Goal: Task Accomplishment & Management: Manage account settings

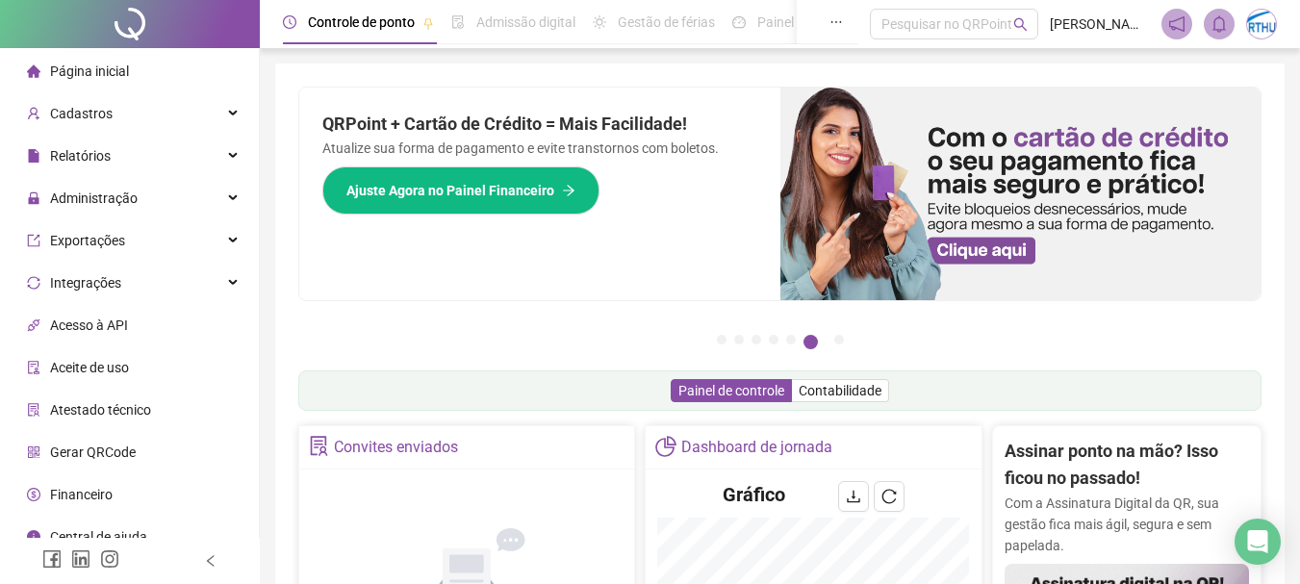
drag, startPoint x: 140, startPoint y: 204, endPoint x: 116, endPoint y: 334, distance: 131.9
click at [140, 204] on div "Administração" at bounding box center [129, 198] width 251 height 38
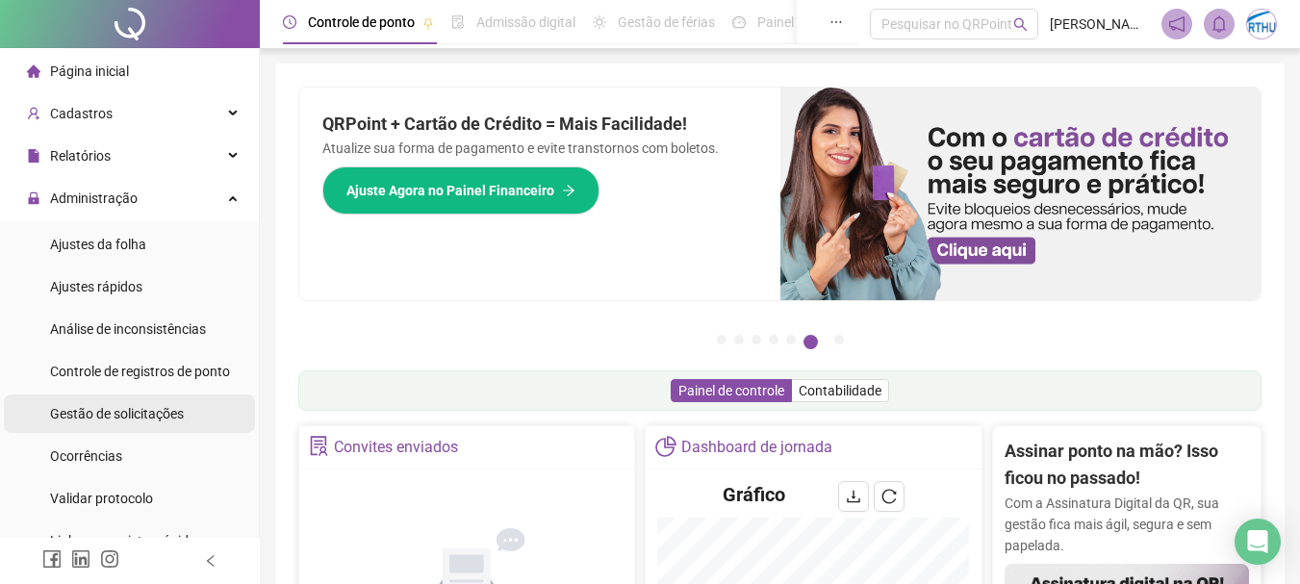
click at [133, 422] on div "Gestão de solicitações" at bounding box center [117, 414] width 134 height 38
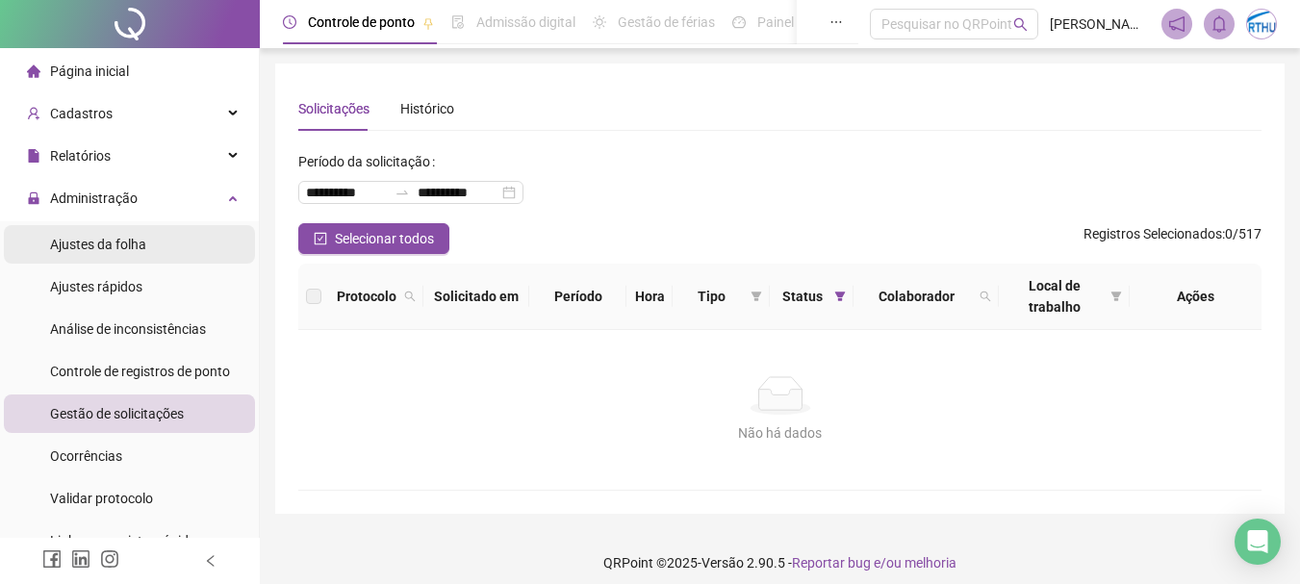
click at [139, 237] on span "Ajustes da folha" at bounding box center [98, 244] width 96 height 15
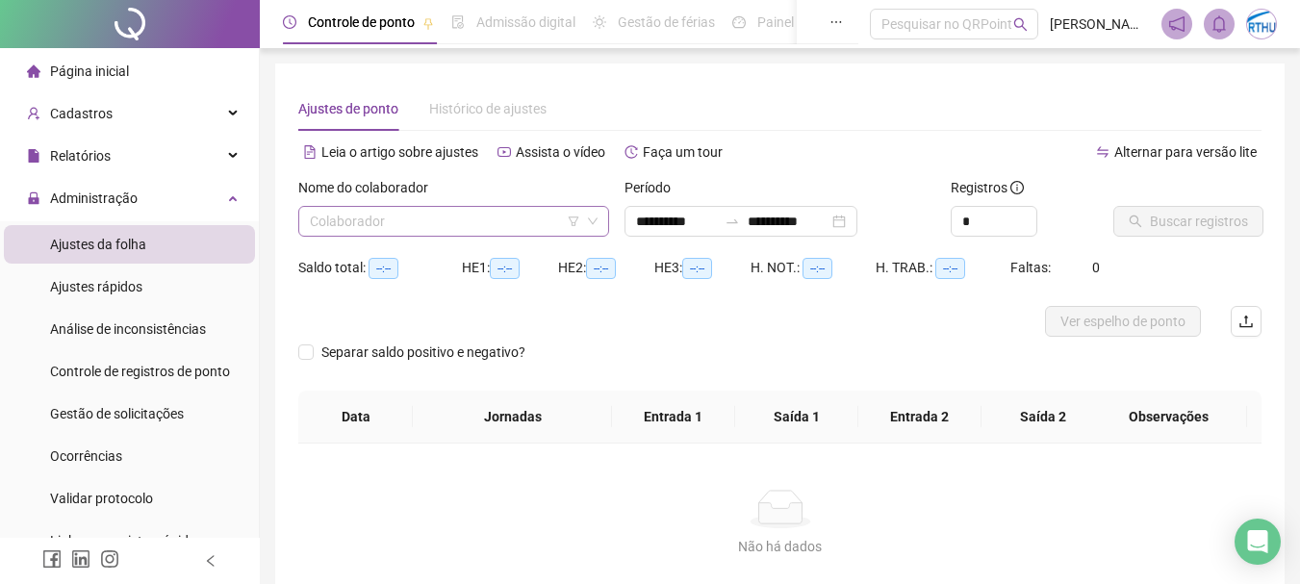
click at [431, 217] on input "search" at bounding box center [445, 221] width 270 height 29
type input "**********"
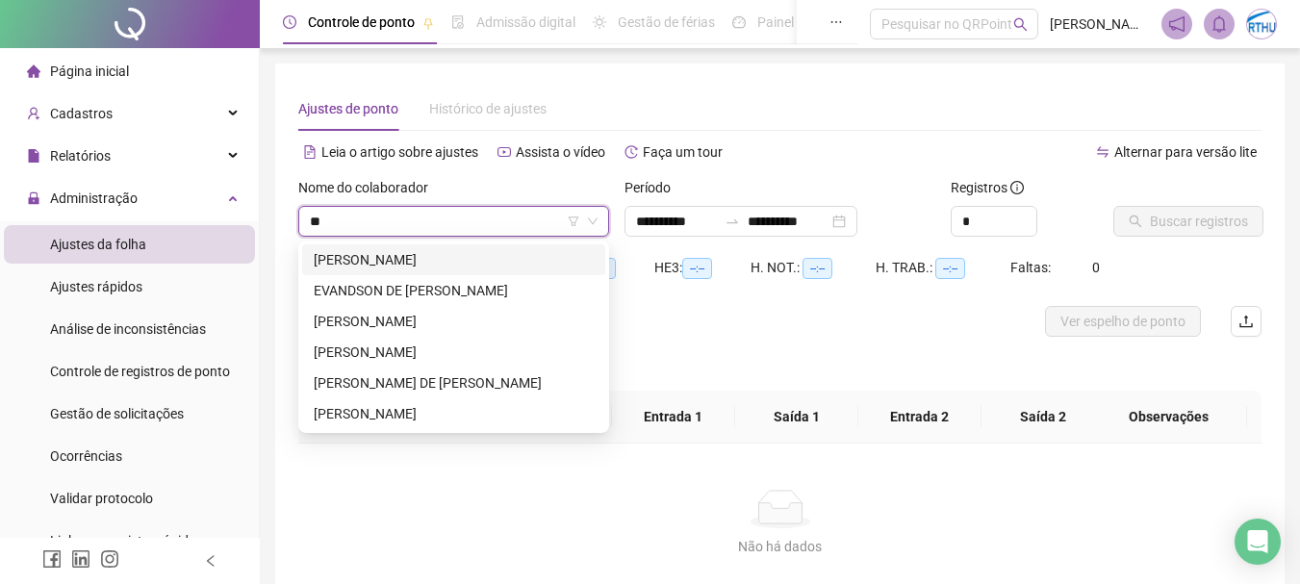
type input "***"
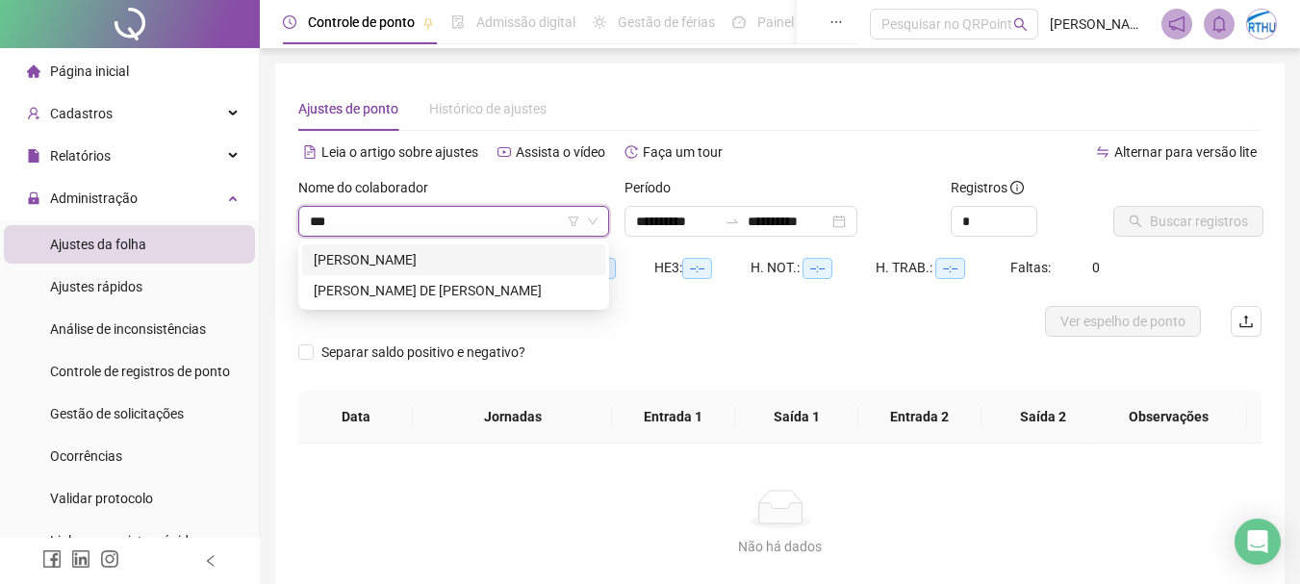
click at [515, 269] on div "[PERSON_NAME]" at bounding box center [454, 259] width 280 height 21
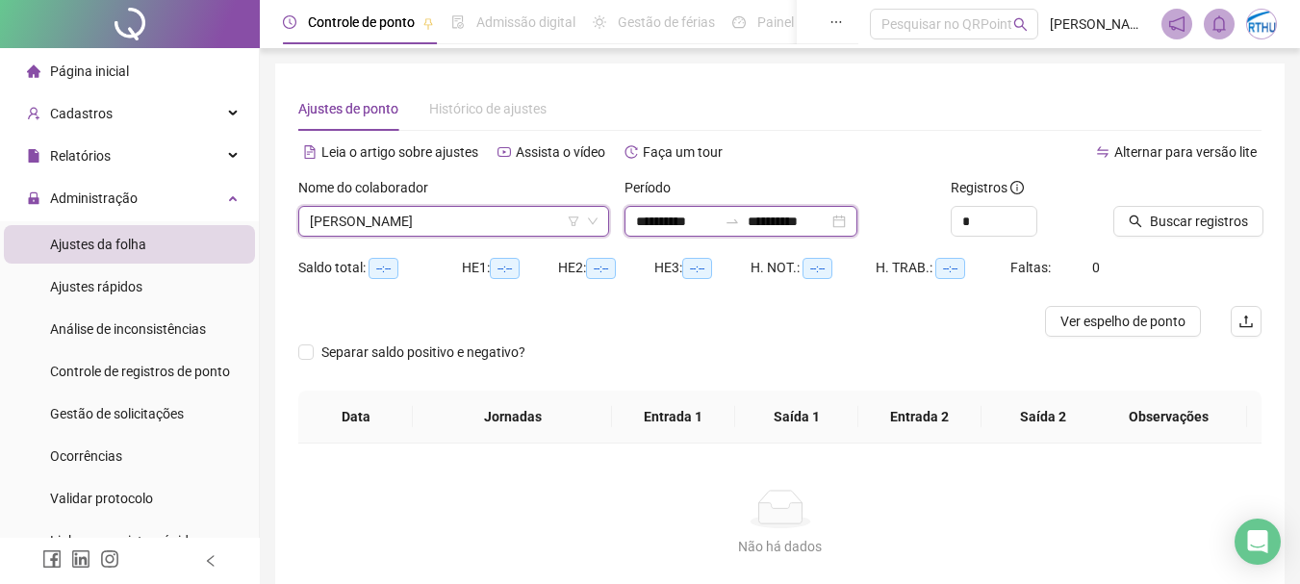
click at [663, 213] on input "**********" at bounding box center [676, 221] width 81 height 21
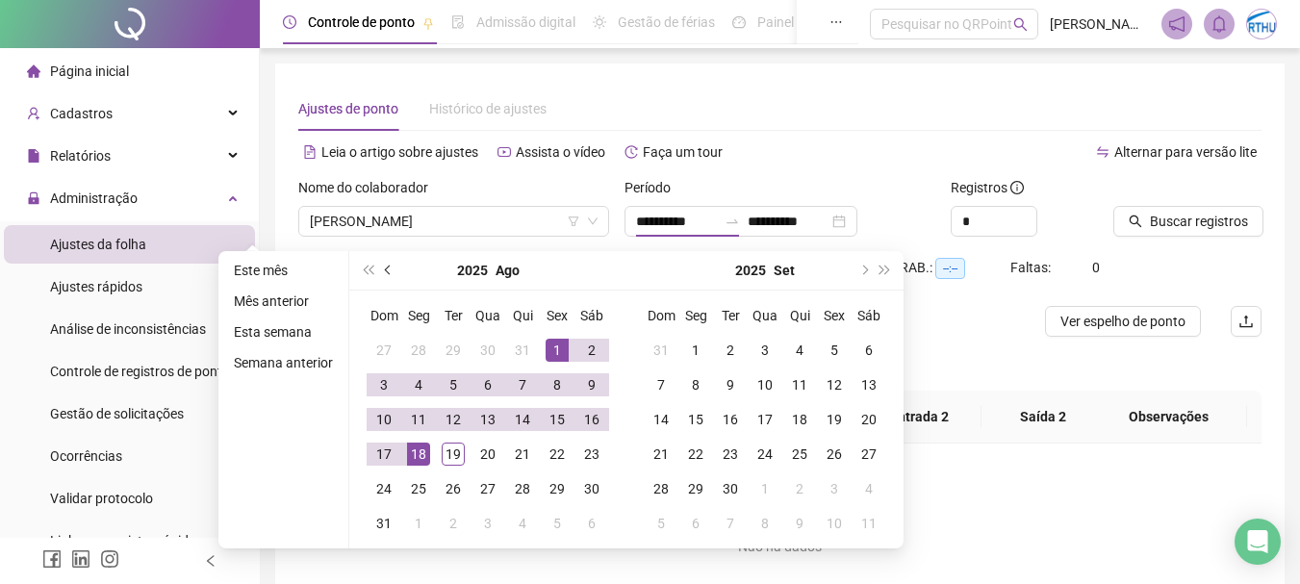
click at [395, 276] on button "prev-year" at bounding box center [388, 270] width 21 height 38
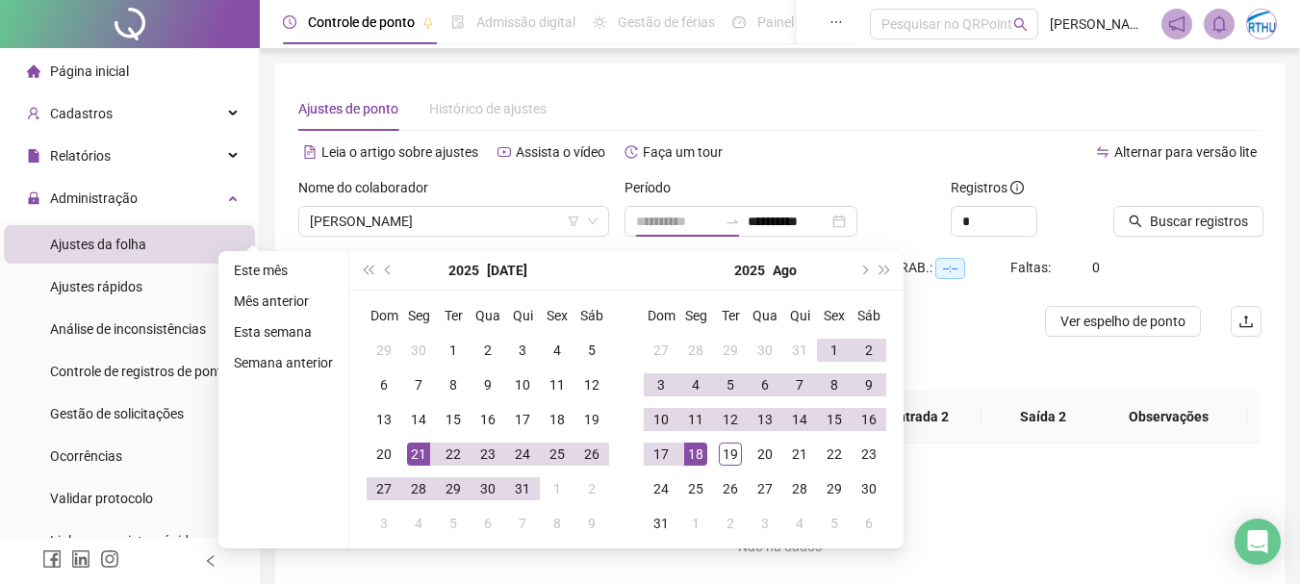
type input "**********"
click at [422, 448] on div "21" at bounding box center [418, 454] width 23 height 23
type input "**********"
click at [719, 454] on div "19" at bounding box center [730, 454] width 23 height 23
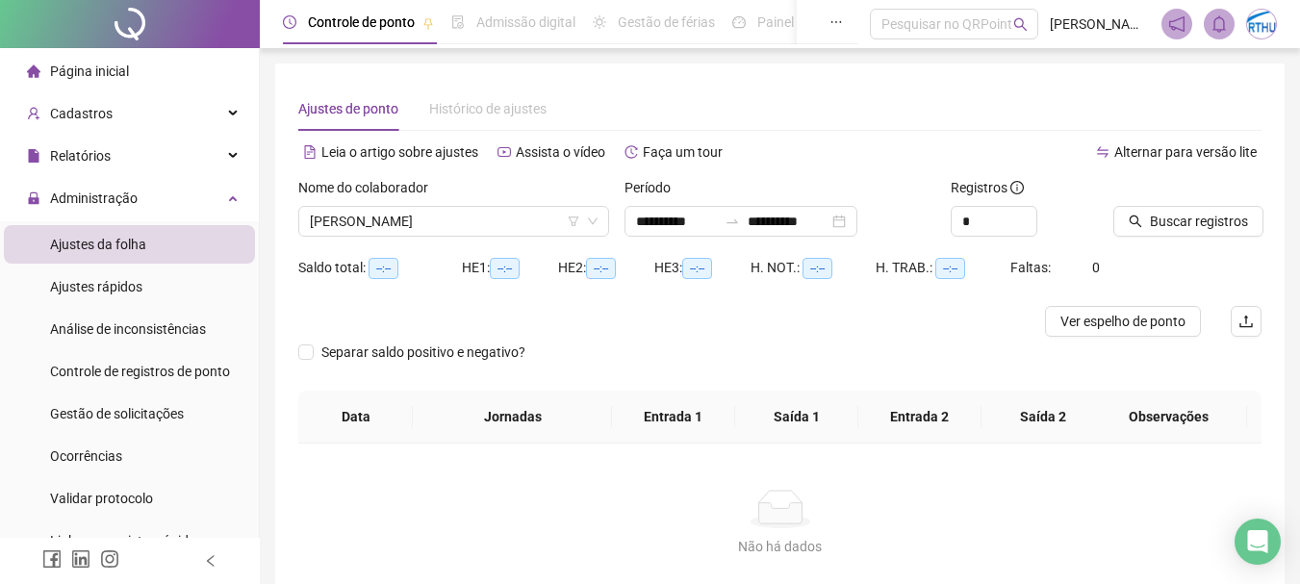
click at [1156, 240] on div "Buscar registros" at bounding box center [1188, 214] width 164 height 75
click at [1162, 229] on span "Buscar registros" at bounding box center [1199, 221] width 98 height 21
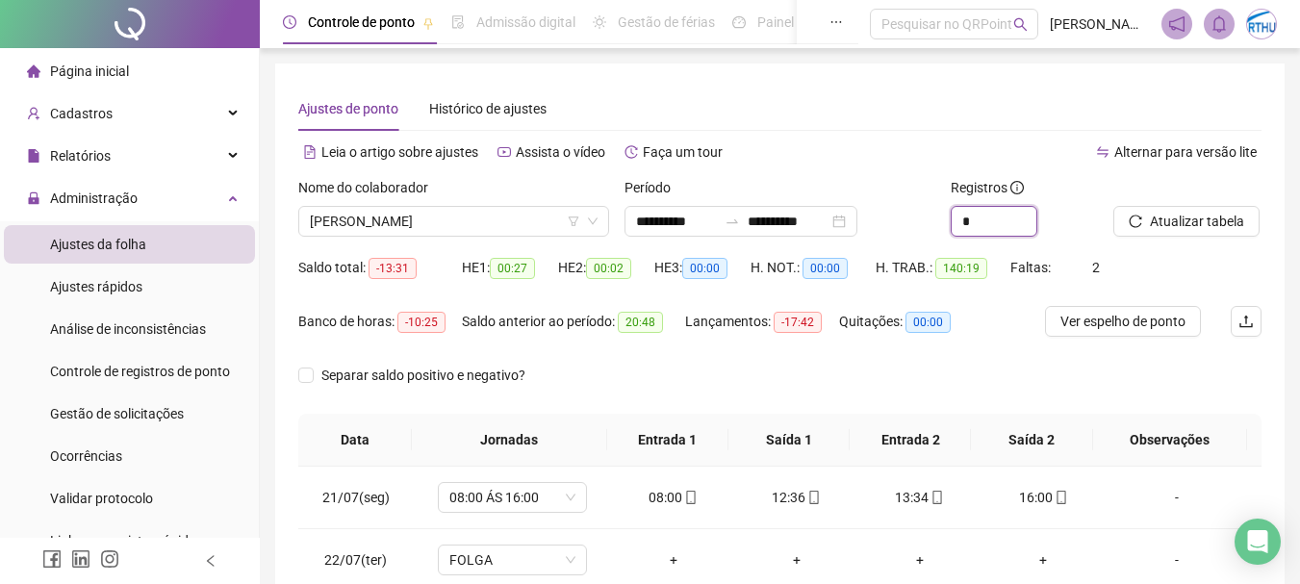
drag, startPoint x: 984, startPoint y: 217, endPoint x: 921, endPoint y: 216, distance: 63.5
click at [921, 219] on div "**********" at bounding box center [780, 214] width 979 height 75
click at [1228, 207] on button "Atualizar tabela" at bounding box center [1186, 221] width 146 height 31
type input "**"
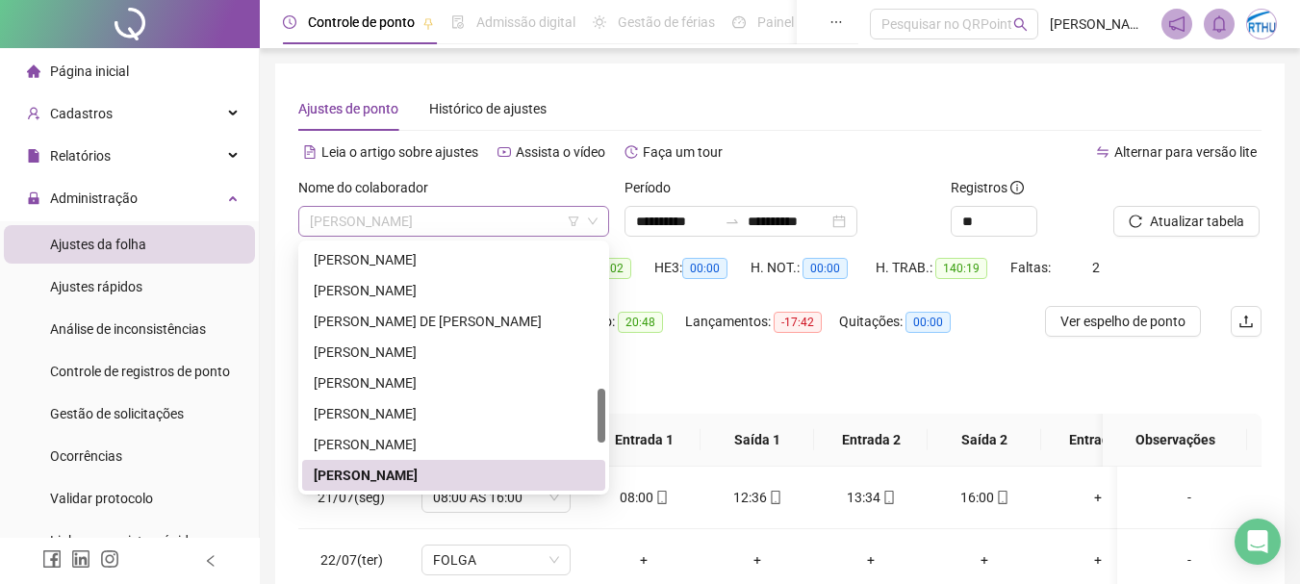
click at [411, 231] on span "[PERSON_NAME]" at bounding box center [454, 221] width 288 height 29
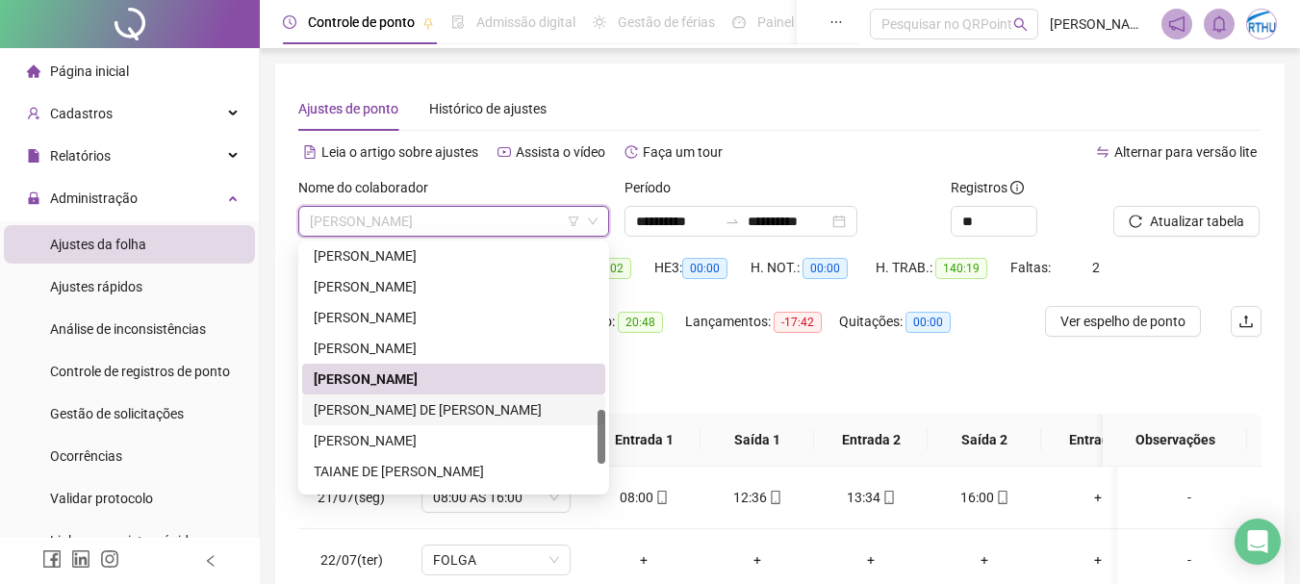
click at [501, 415] on div "[PERSON_NAME] DE [PERSON_NAME]" at bounding box center [454, 409] width 280 height 21
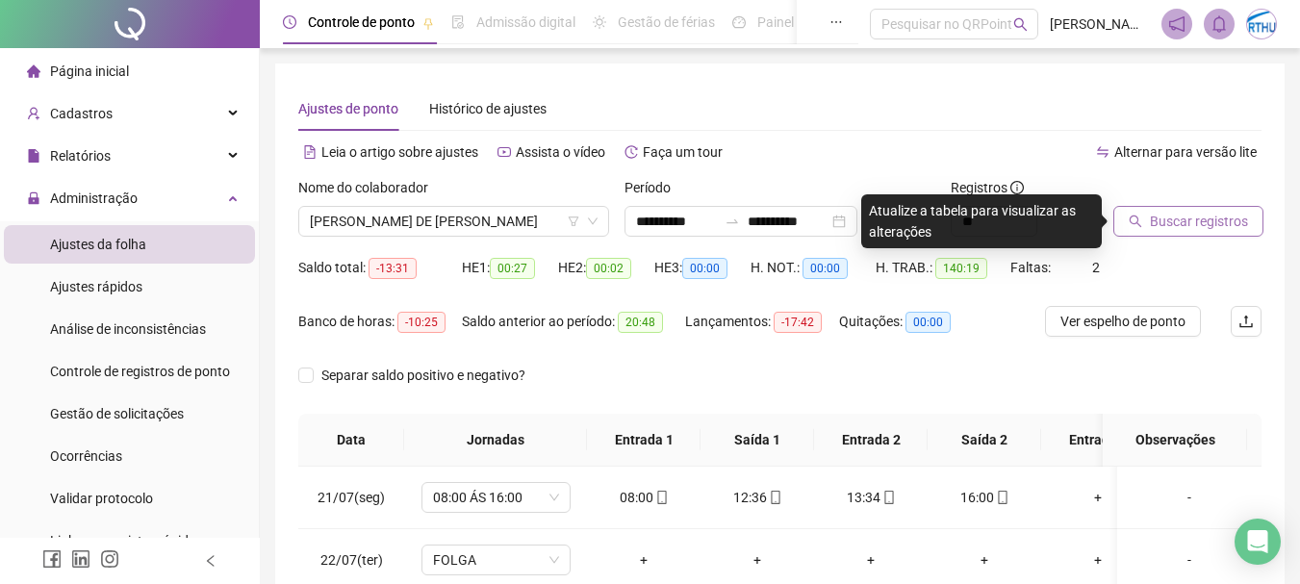
click at [1184, 233] on button "Buscar registros" at bounding box center [1188, 221] width 150 height 31
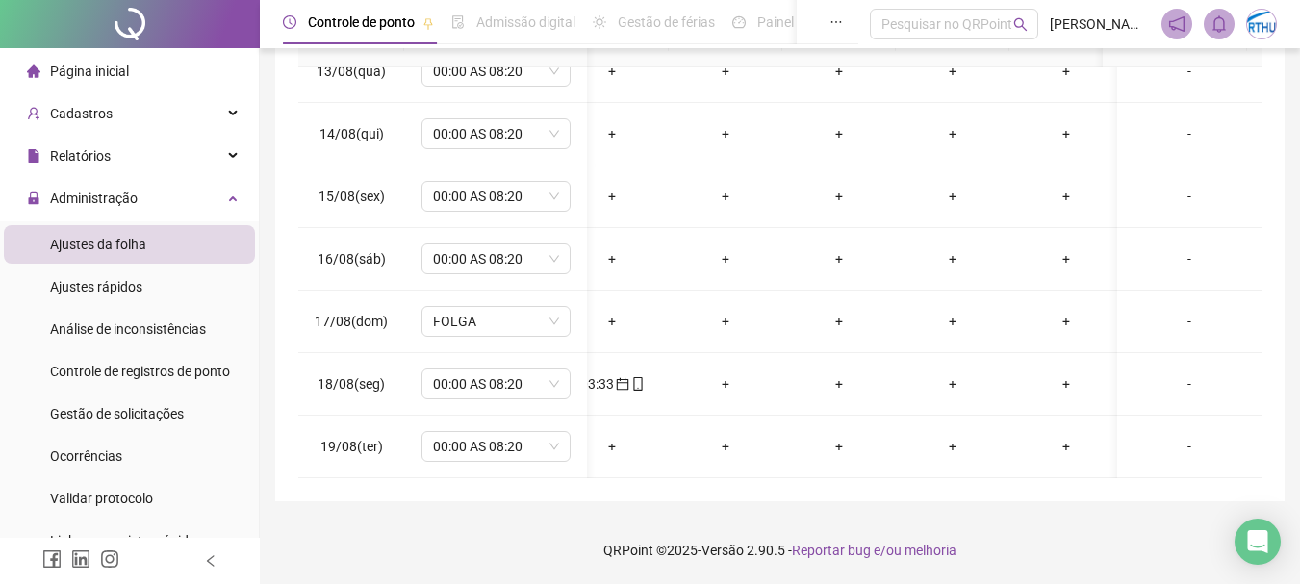
scroll to position [0, 482]
click at [633, 377] on span "mobile" at bounding box center [640, 383] width 15 height 13
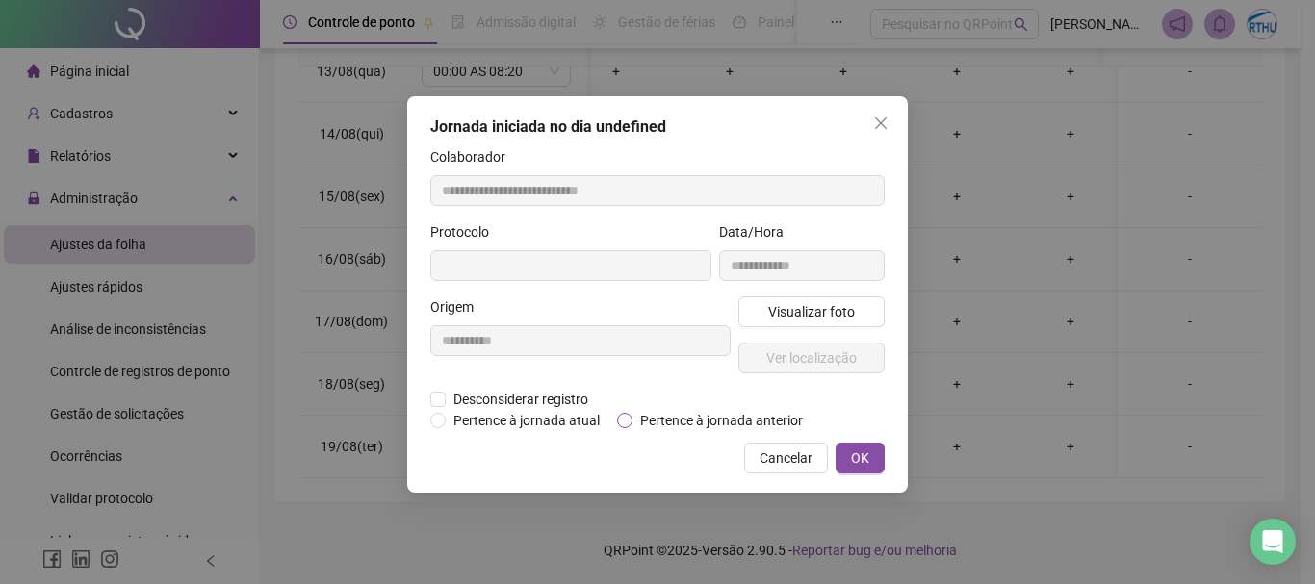
type input "**********"
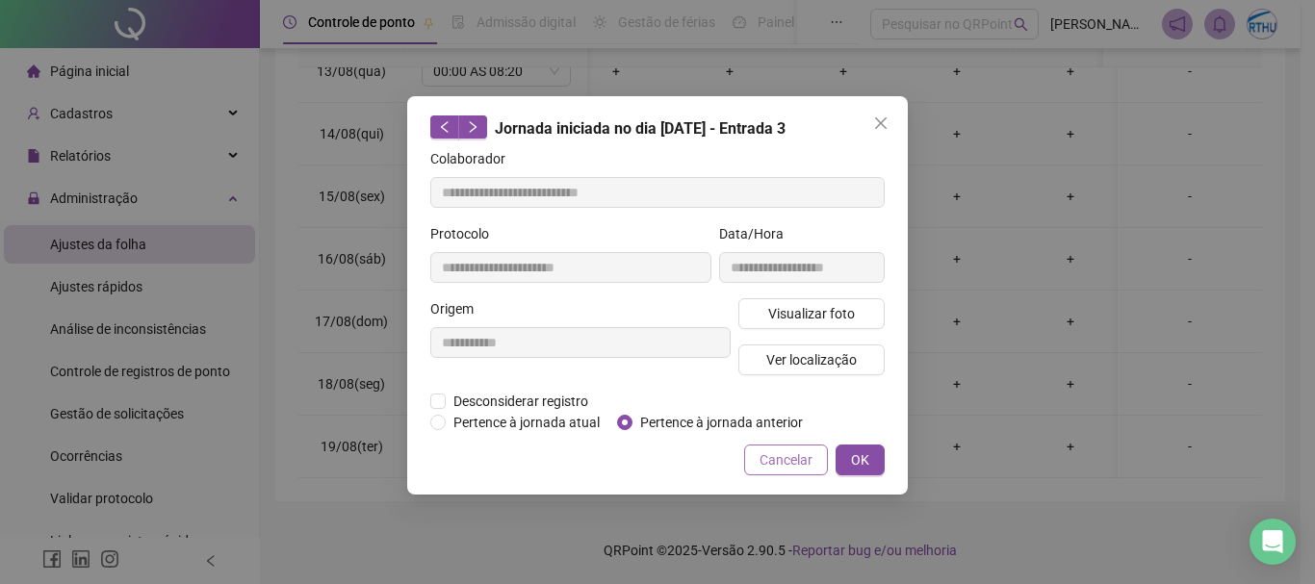
click at [767, 450] on span "Cancelar" at bounding box center [785, 459] width 53 height 21
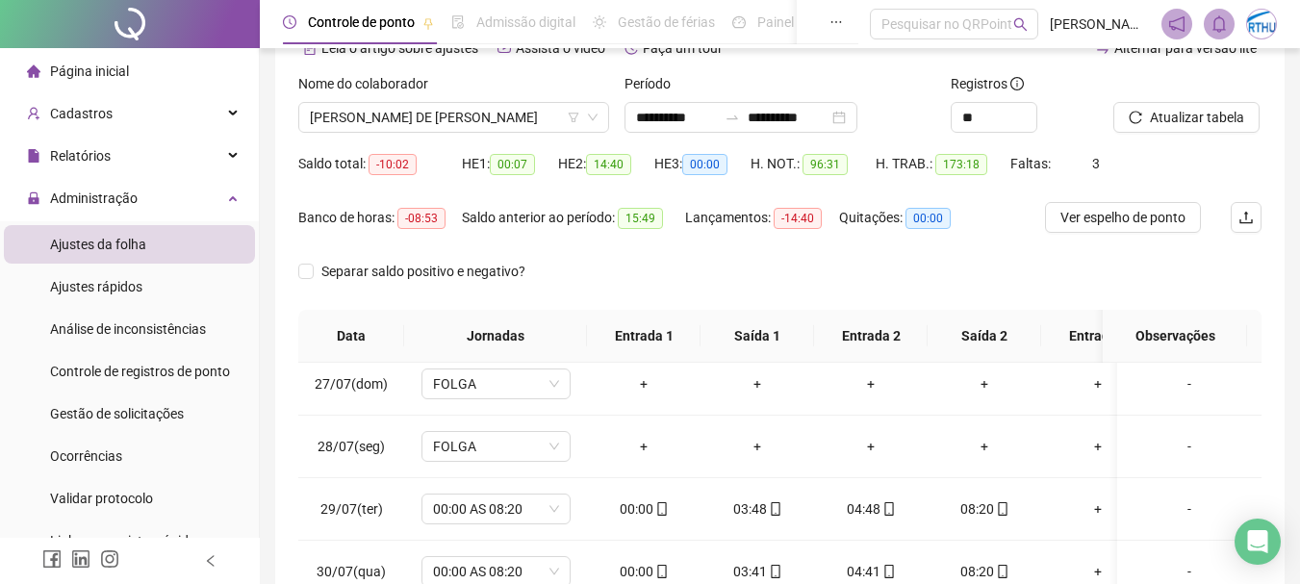
scroll to position [0, 0]
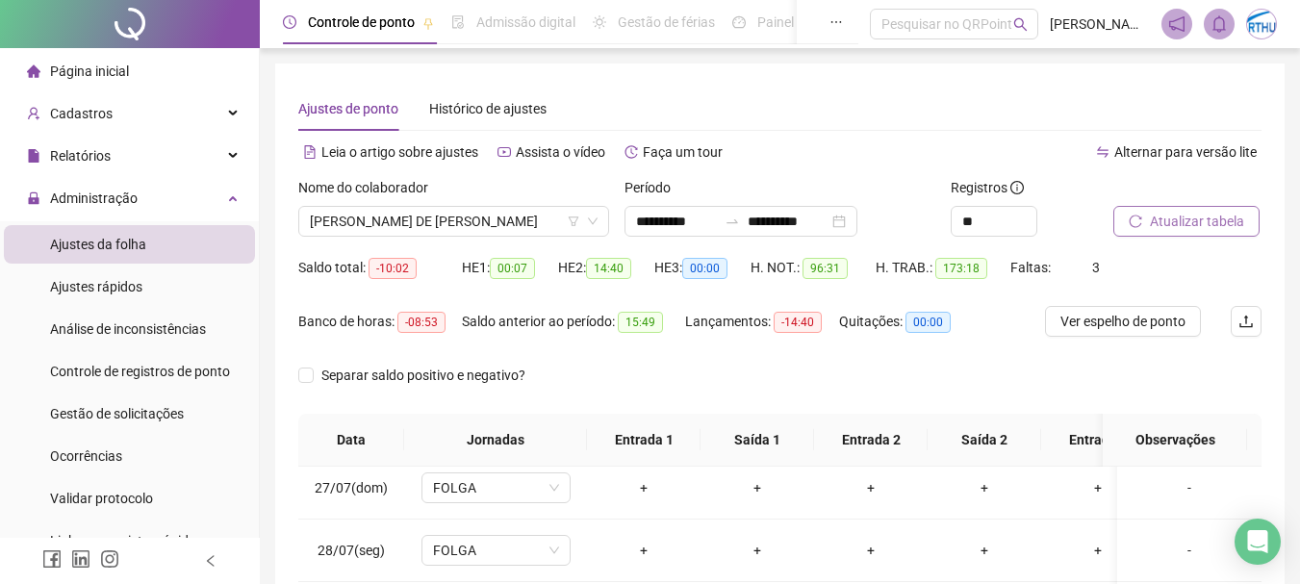
click at [1202, 230] on span "Atualizar tabela" at bounding box center [1197, 221] width 94 height 21
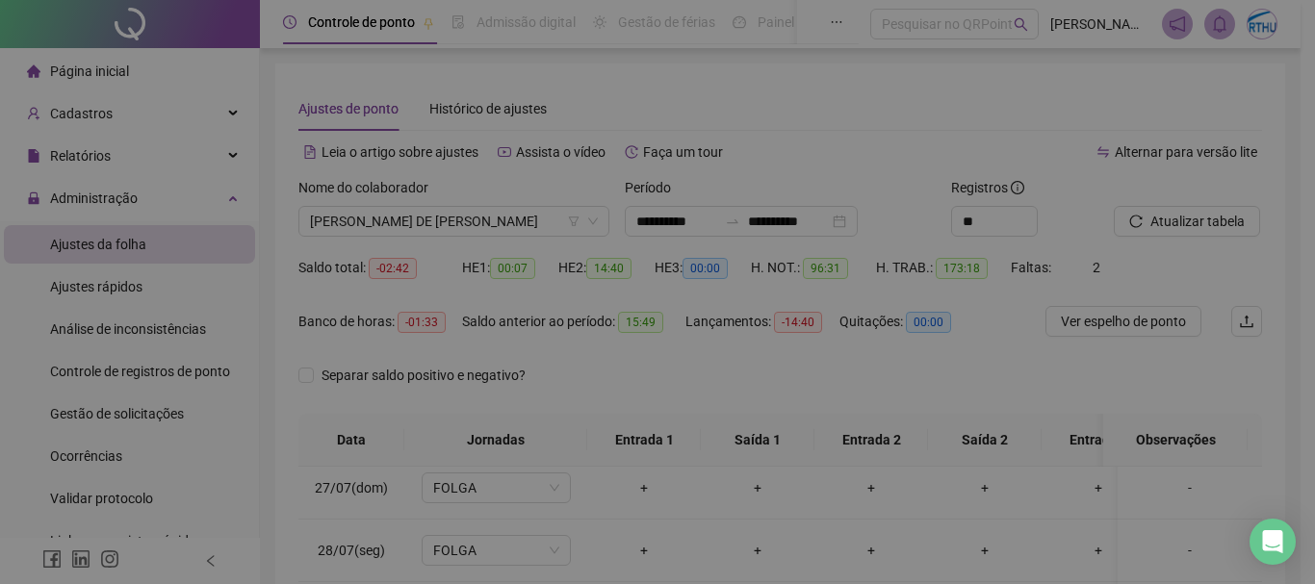
click at [980, 220] on div "Atualizando tabela Atualizando e reorganizando os registros... OK" at bounding box center [657, 292] width 1315 height 584
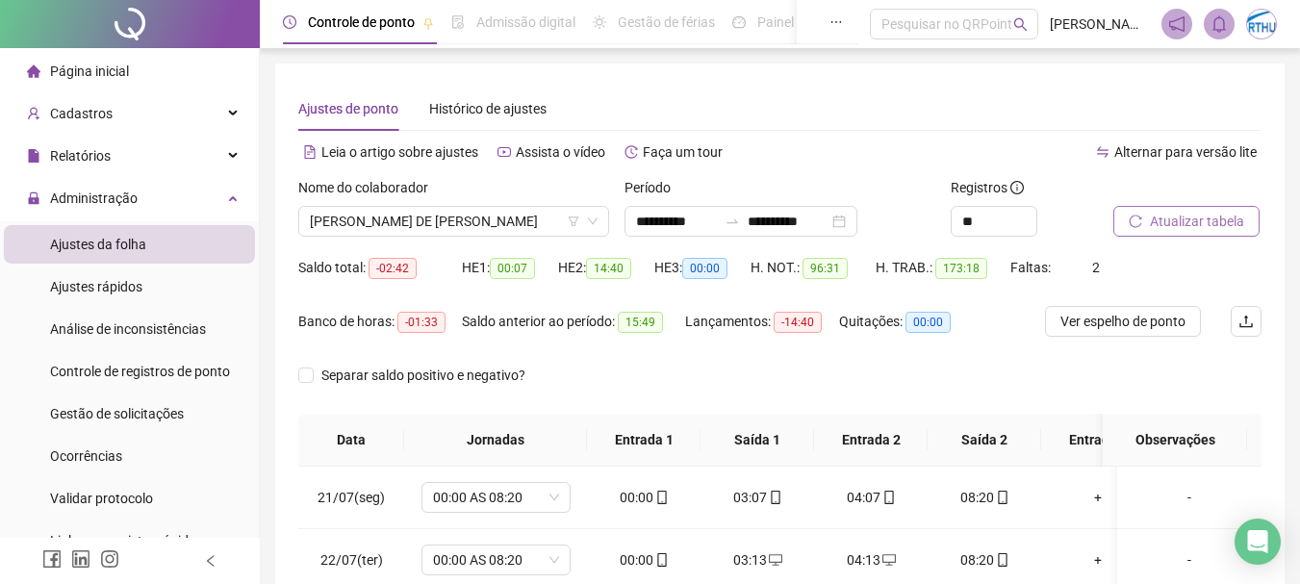
click at [1222, 215] on span "Atualizar tabela" at bounding box center [1197, 221] width 94 height 21
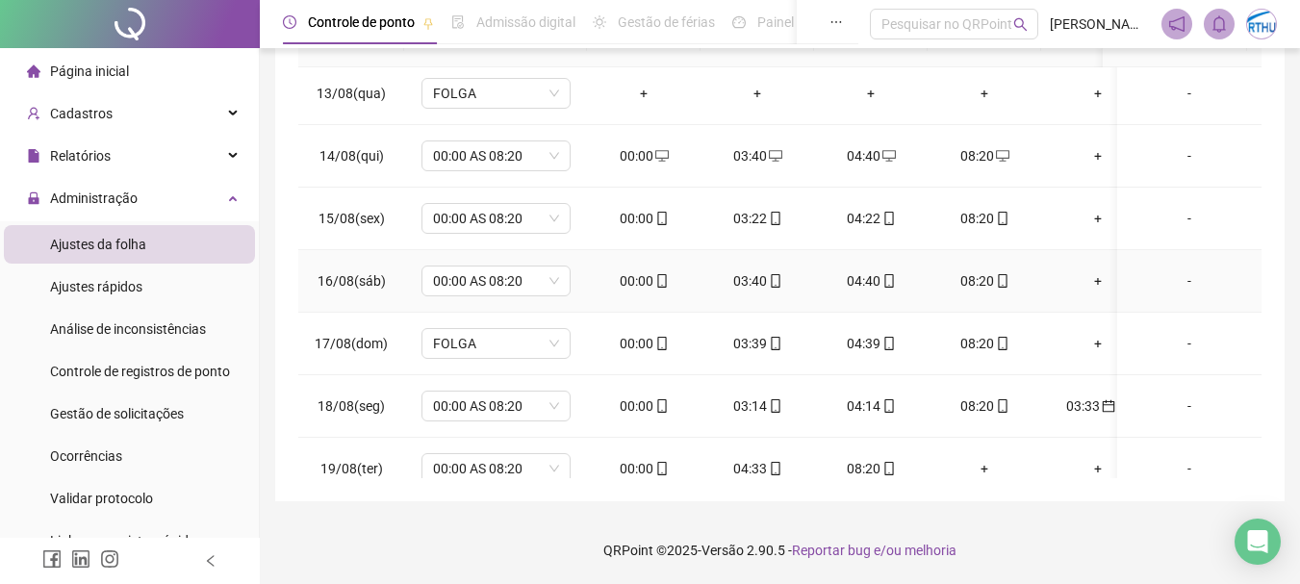
scroll to position [1480, 0]
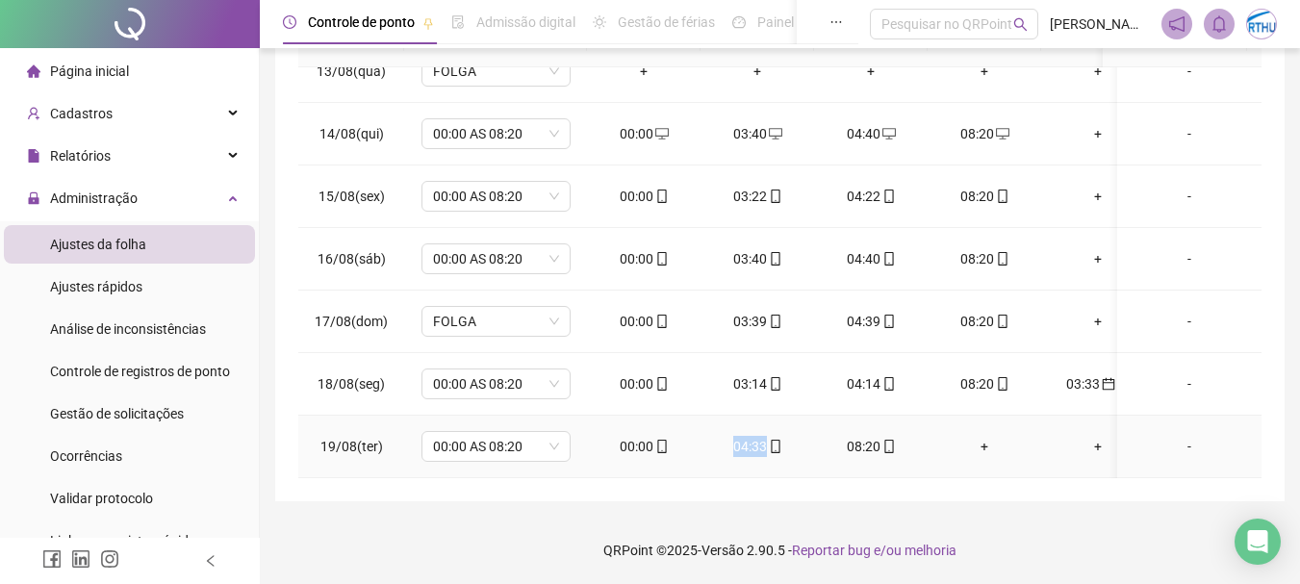
drag, startPoint x: 687, startPoint y: 456, endPoint x: 814, endPoint y: 456, distance: 127.0
click at [814, 456] on tr "19/08(ter) 00:00 AS 08:20 00:00 04:33 08:20 + + + + + + + + + -" at bounding box center [1196, 447] width 1796 height 63
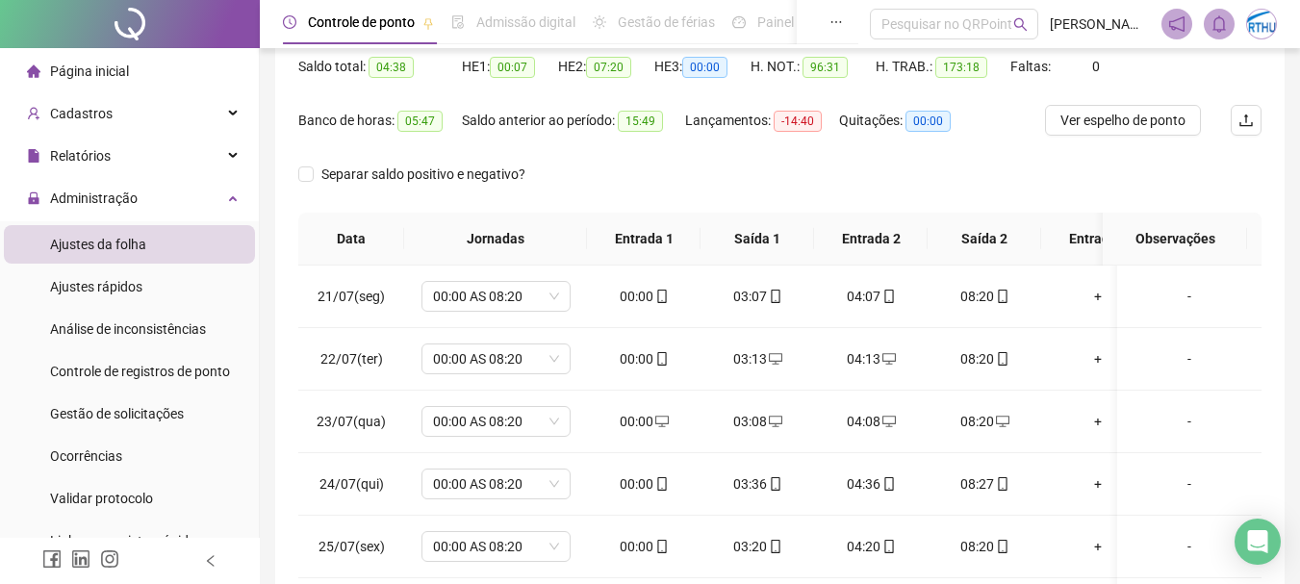
scroll to position [0, 0]
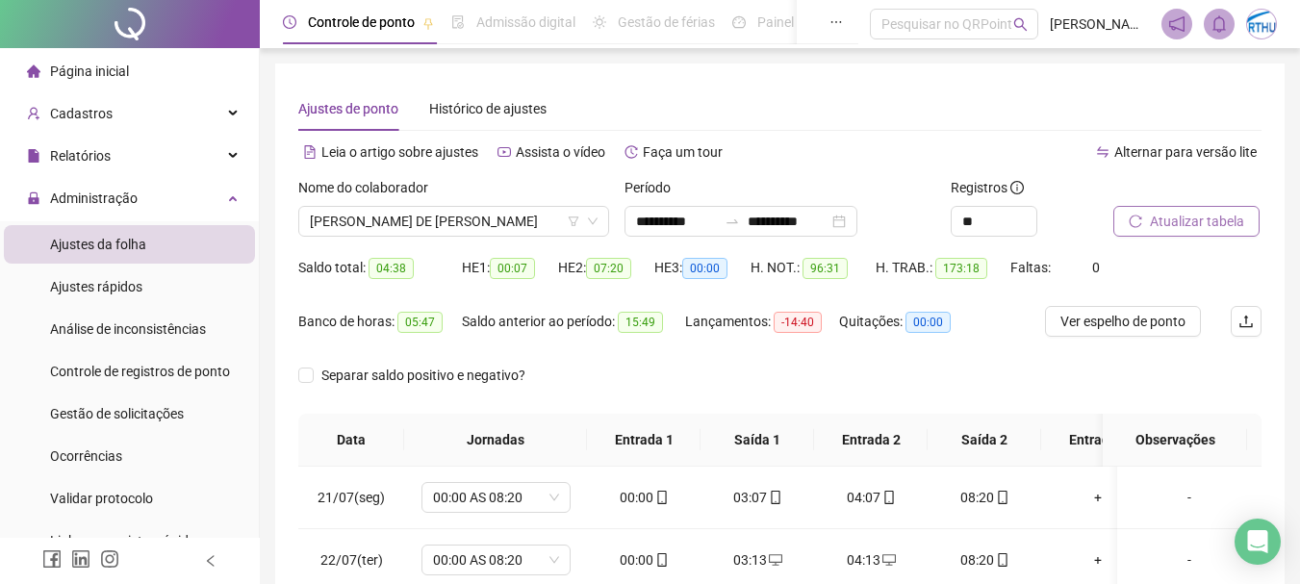
click at [1201, 220] on span "Atualizar tabela" at bounding box center [1197, 221] width 94 height 21
click at [523, 205] on div "Nome do colaborador" at bounding box center [453, 191] width 311 height 29
click at [524, 220] on span "[PERSON_NAME] DE [PERSON_NAME]" at bounding box center [454, 221] width 288 height 29
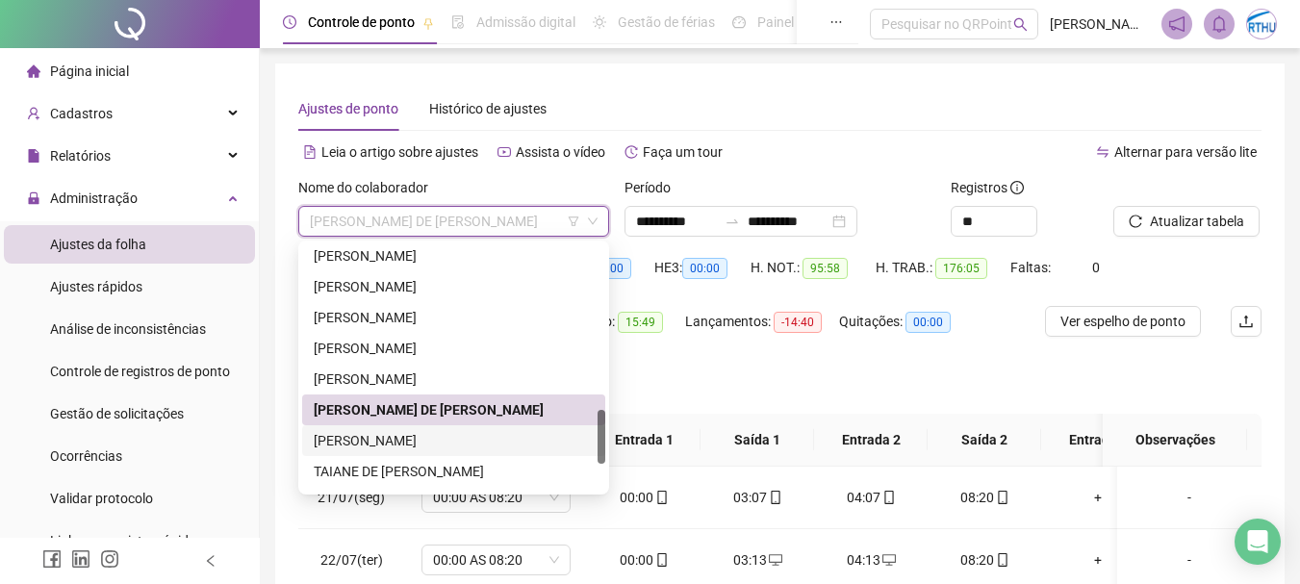
click at [465, 439] on div "[PERSON_NAME]" at bounding box center [454, 440] width 280 height 21
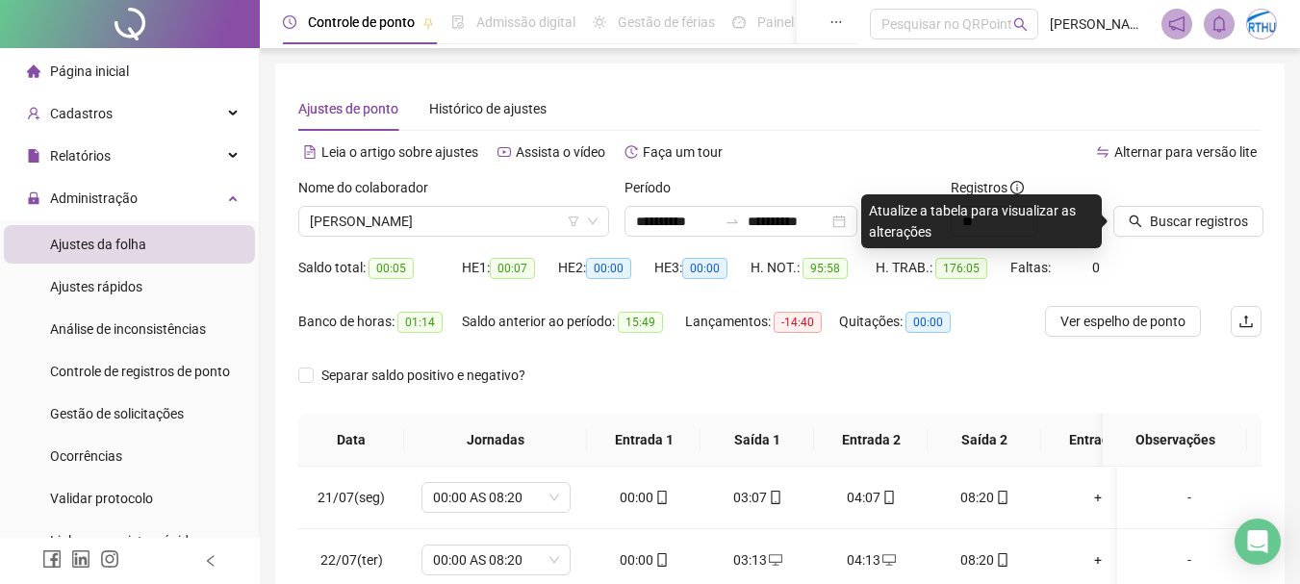
click at [1212, 238] on div "Buscar registros" at bounding box center [1188, 214] width 164 height 75
click at [1150, 219] on span "Buscar registros" at bounding box center [1199, 221] width 98 height 21
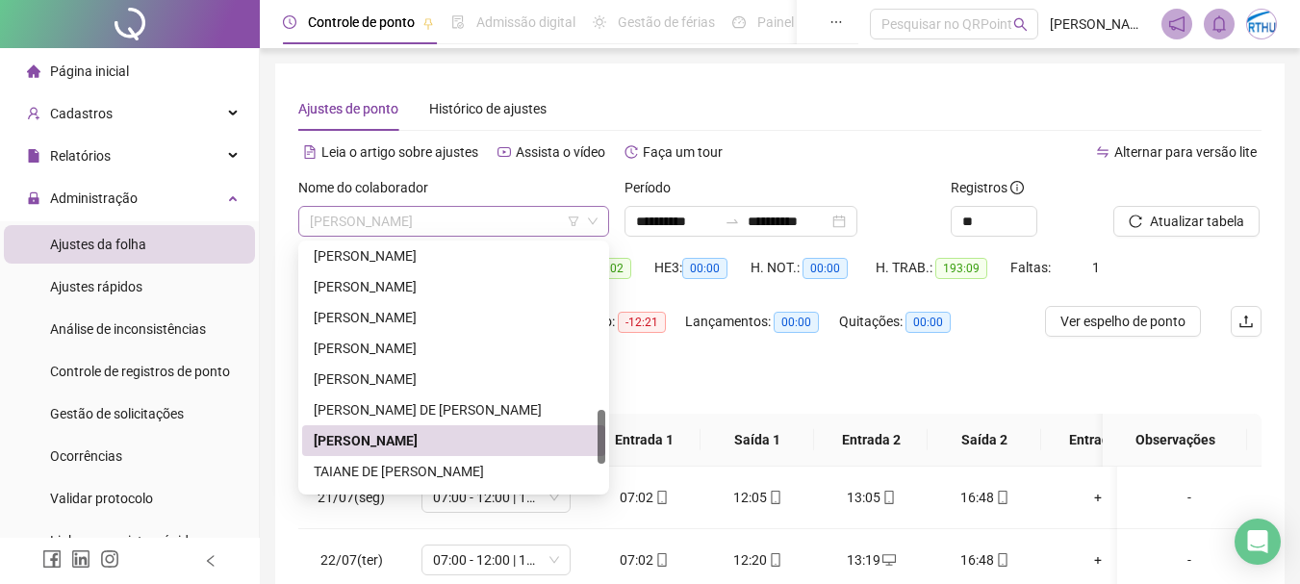
click at [437, 230] on span "[PERSON_NAME]" at bounding box center [454, 221] width 288 height 29
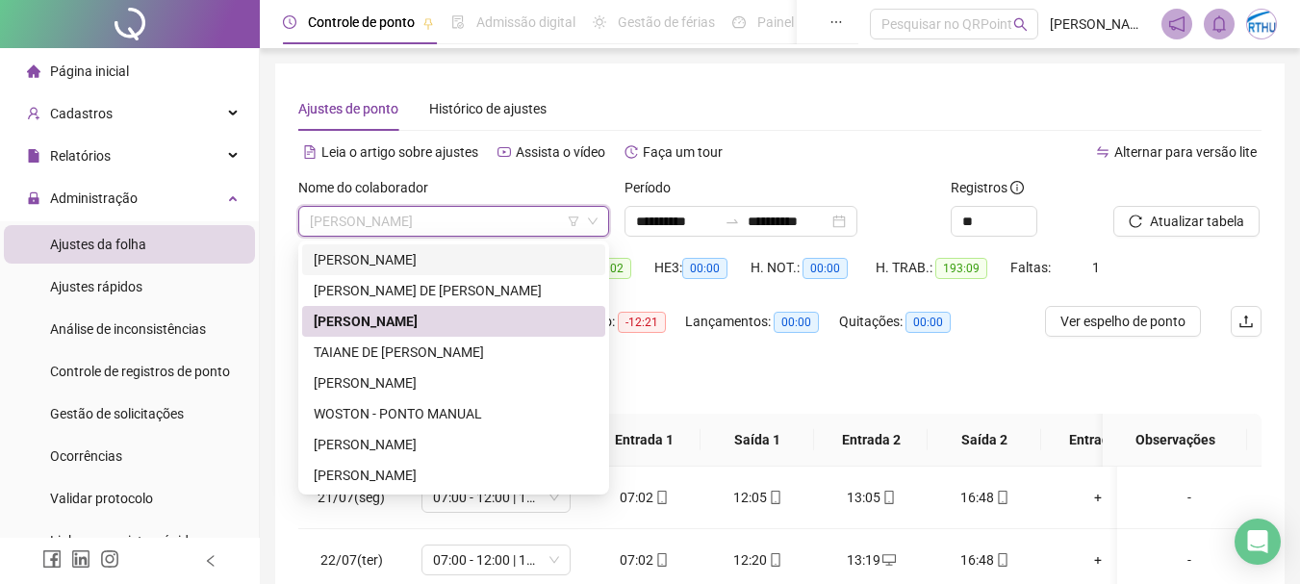
click at [791, 114] on div "Ajustes de ponto Histórico de ajustes" at bounding box center [779, 109] width 963 height 44
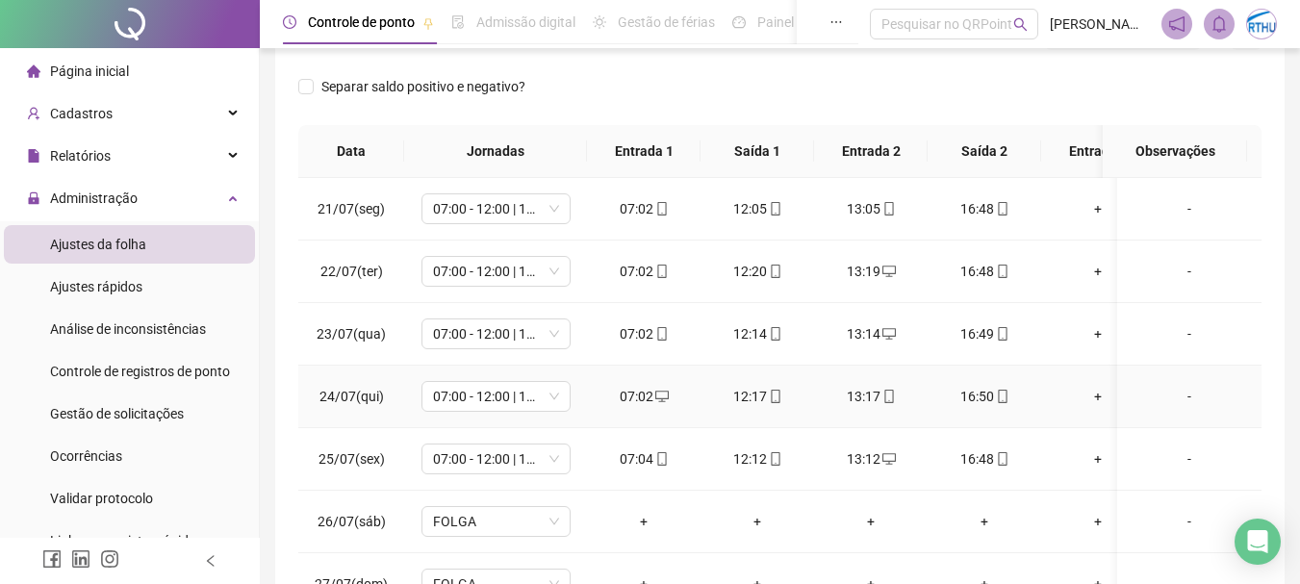
scroll to position [481, 0]
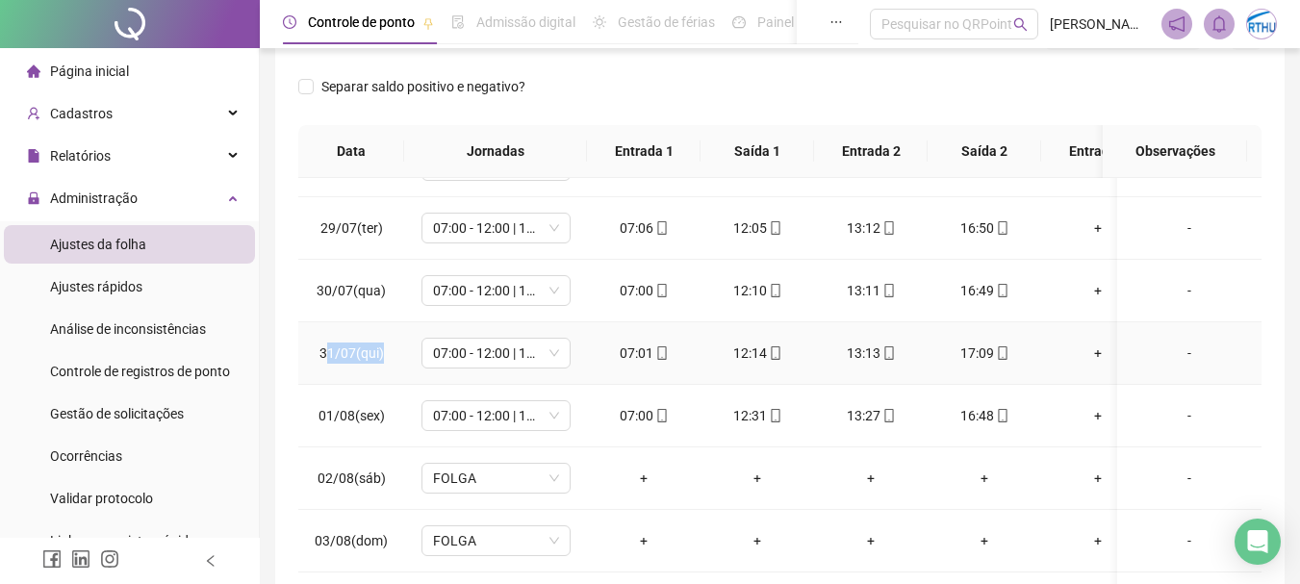
drag, startPoint x: 325, startPoint y: 357, endPoint x: 395, endPoint y: 357, distance: 69.3
click at [395, 357] on td "31/07(qui)" at bounding box center [351, 353] width 106 height 63
click at [347, 362] on td "31/07(qui)" at bounding box center [351, 353] width 106 height 63
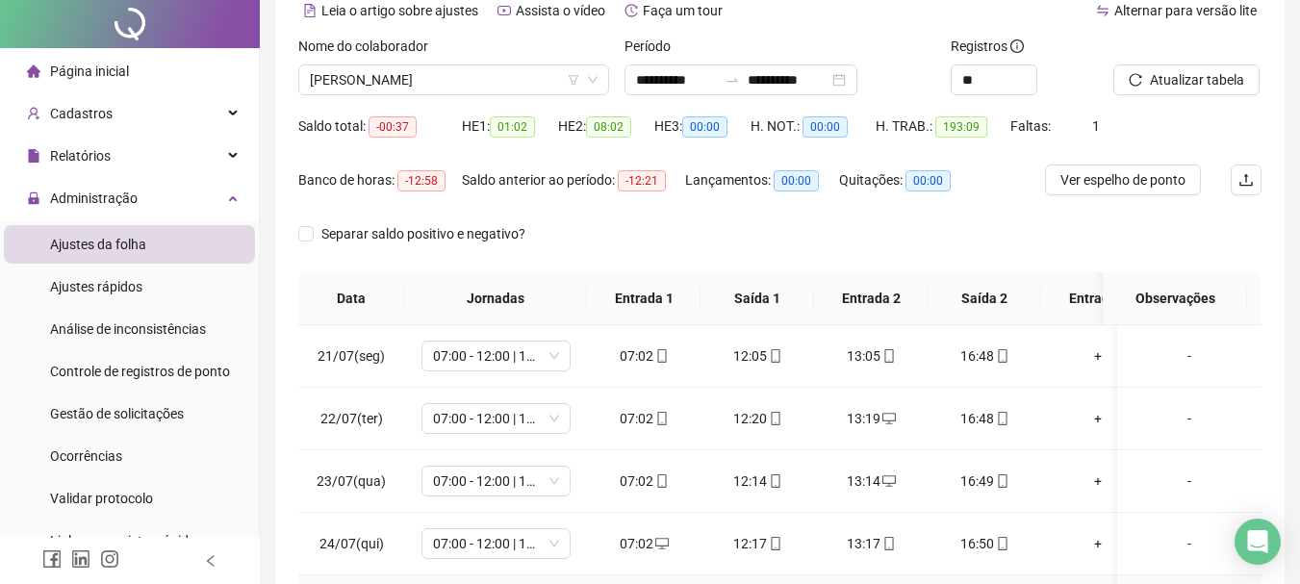
scroll to position [0, 0]
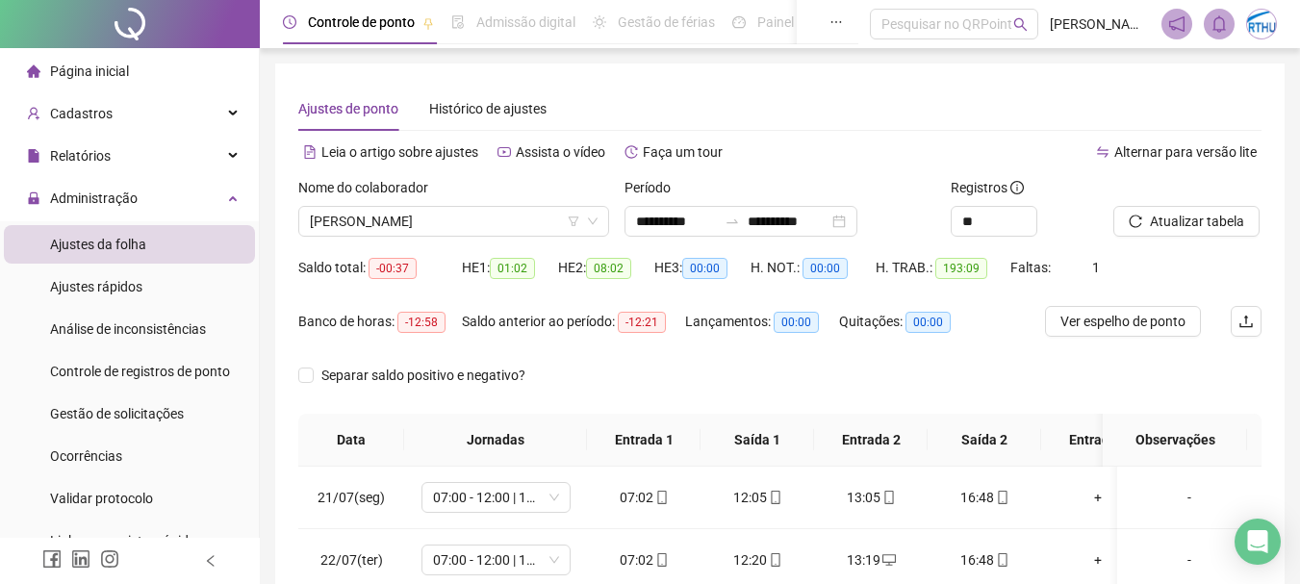
click at [436, 237] on div "Nome do colaborador [PERSON_NAME]" at bounding box center [454, 214] width 326 height 75
click at [443, 229] on span "[PERSON_NAME]" at bounding box center [454, 221] width 288 height 29
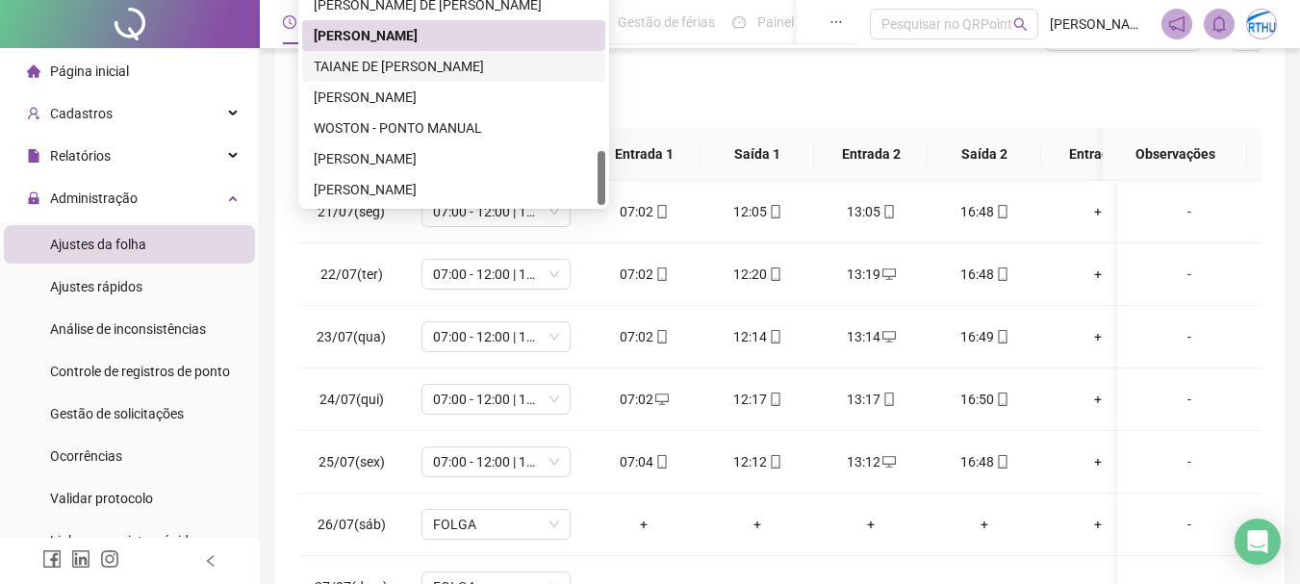
scroll to position [192, 0]
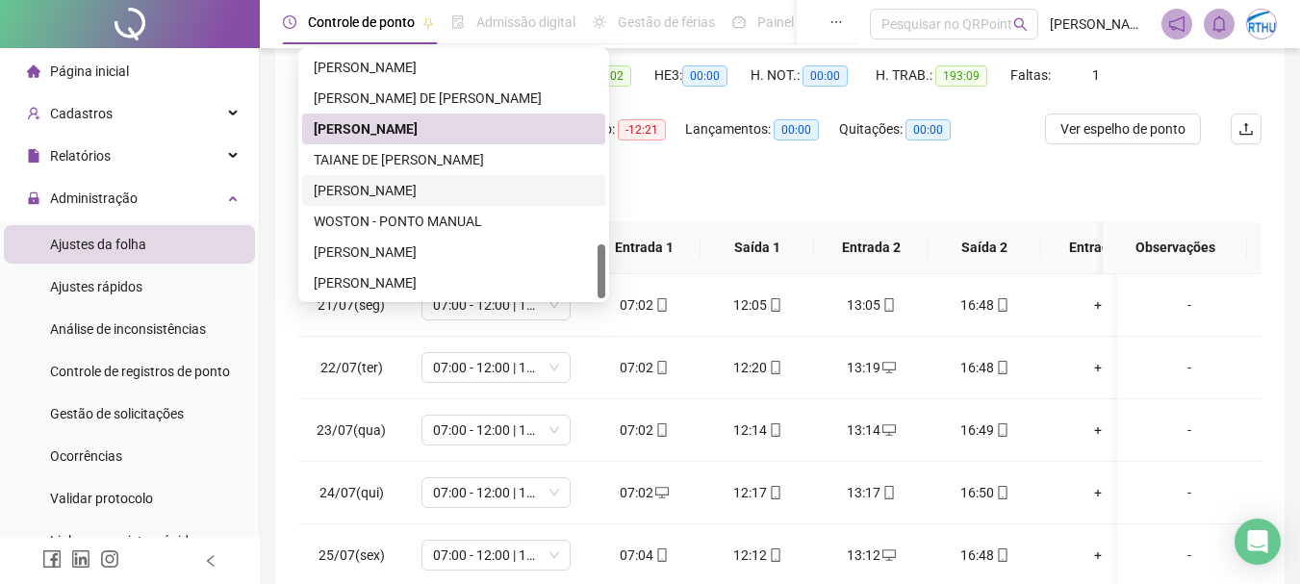
click at [417, 192] on div "[PERSON_NAME]" at bounding box center [454, 190] width 280 height 21
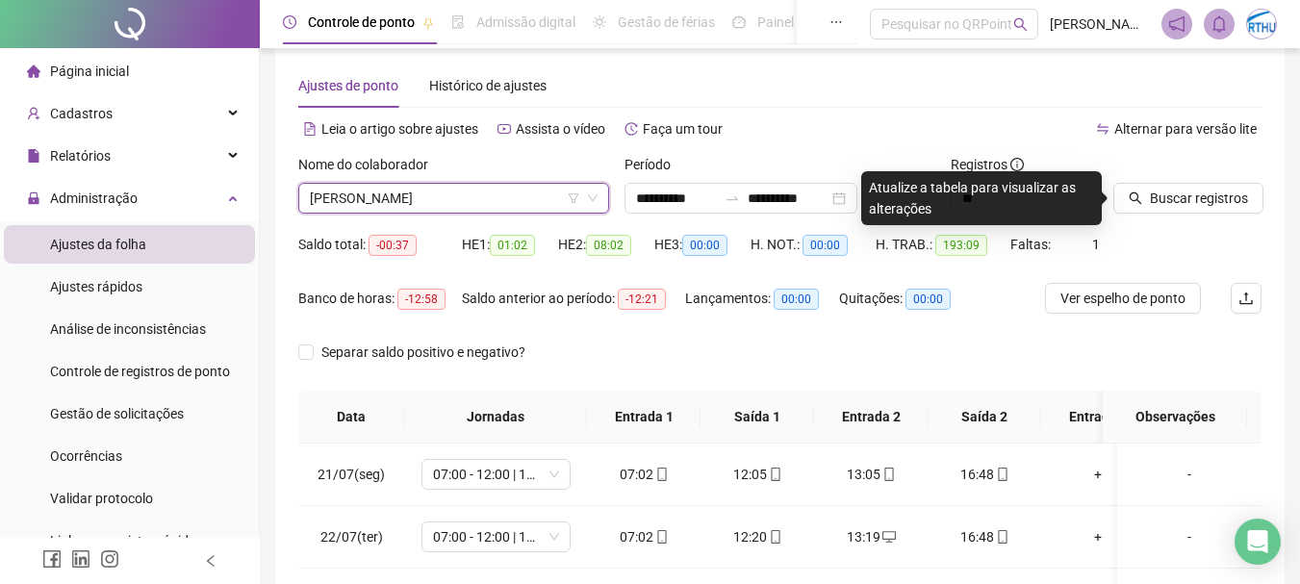
scroll to position [0, 0]
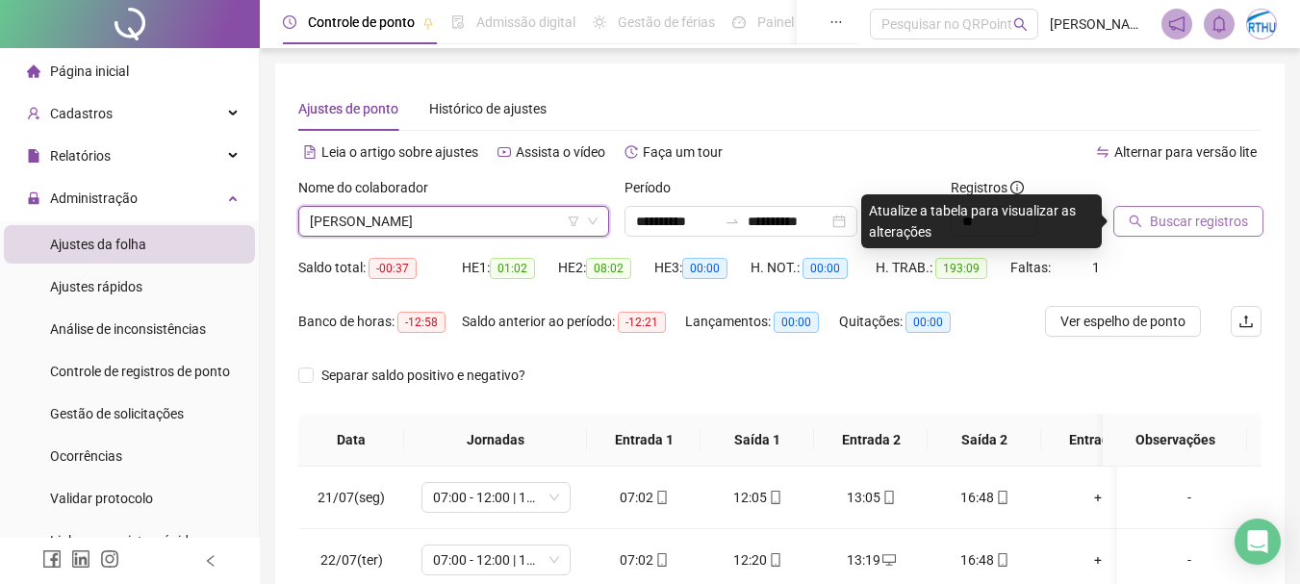
click at [1179, 219] on span "Buscar registros" at bounding box center [1199, 221] width 98 height 21
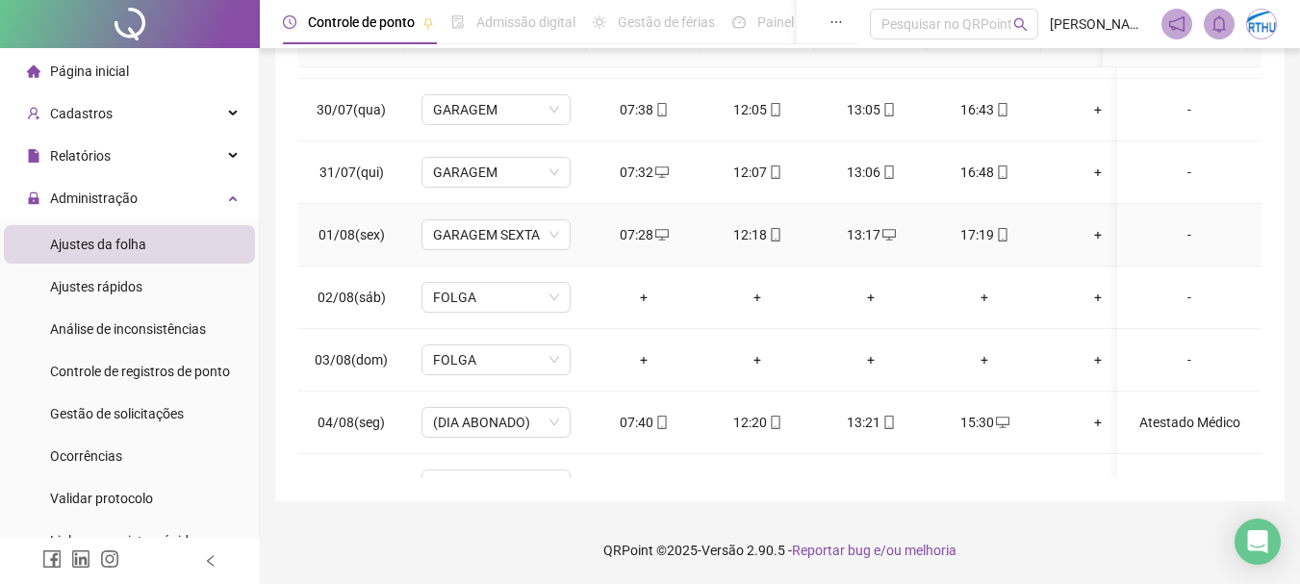
scroll to position [674, 0]
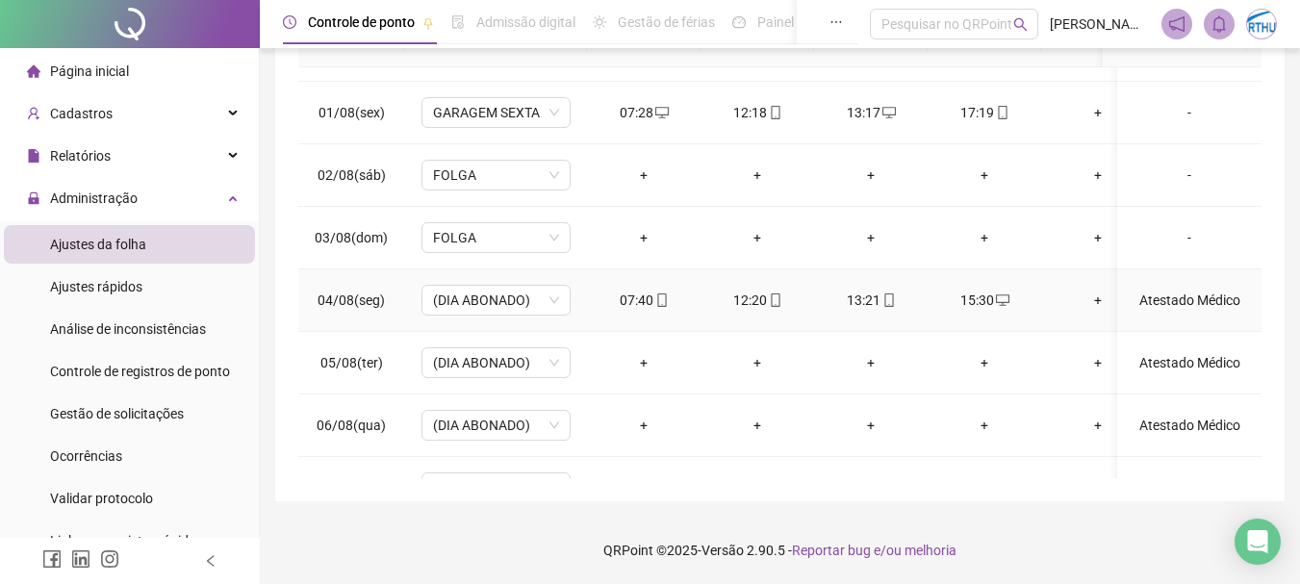
click at [1169, 303] on div "Atestado Médico" at bounding box center [1190, 300] width 114 height 21
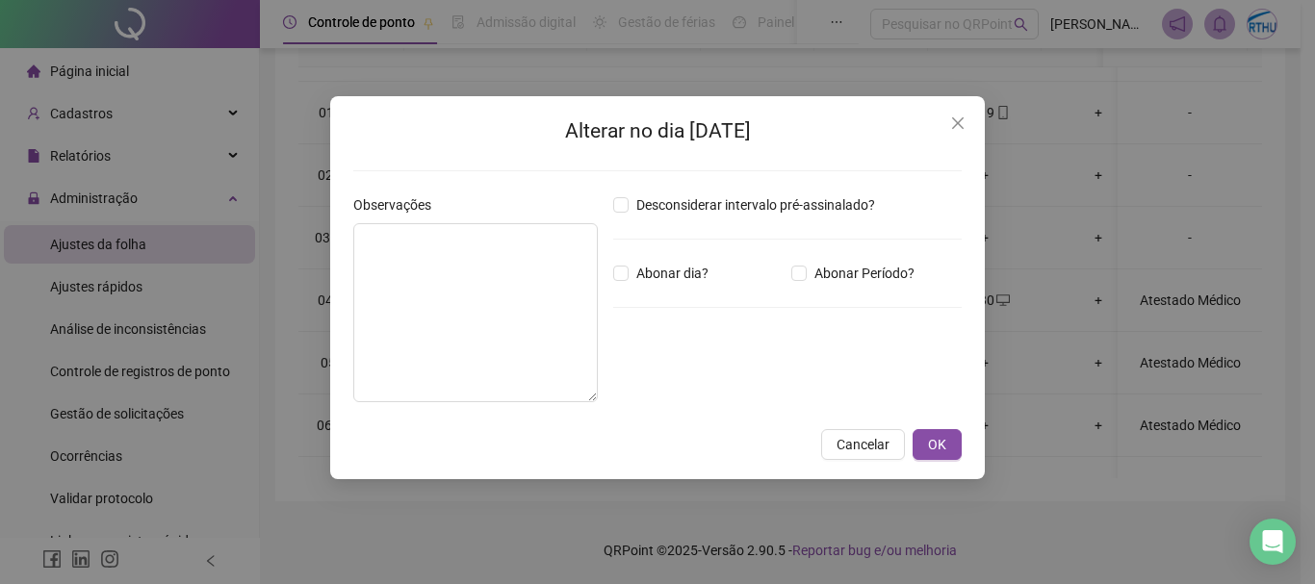
type textarea "**********"
click at [865, 441] on span "Cancelar" at bounding box center [862, 444] width 53 height 21
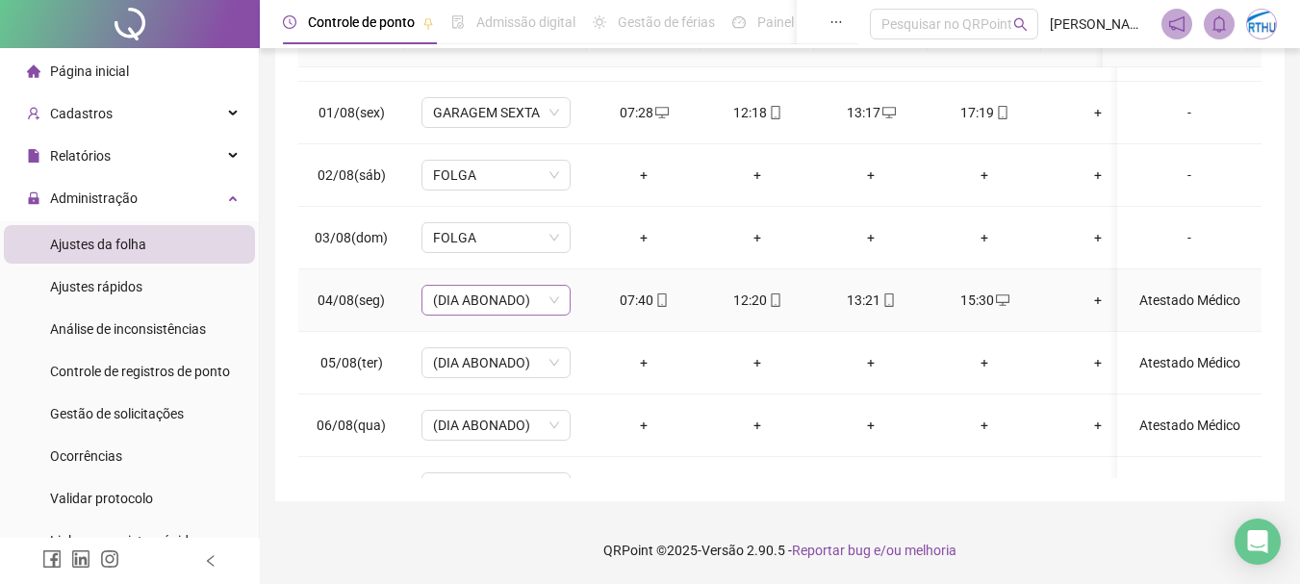
click at [515, 303] on span "(DIA ABONADO)" at bounding box center [496, 300] width 126 height 29
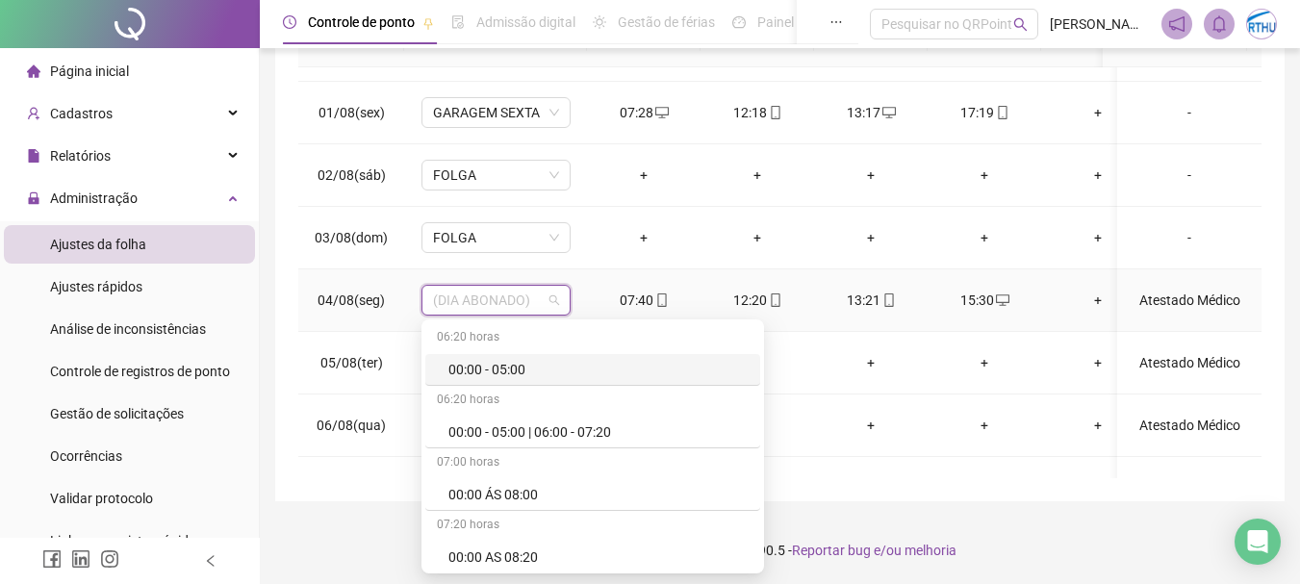
click at [591, 279] on td "07:40" at bounding box center [644, 300] width 114 height 63
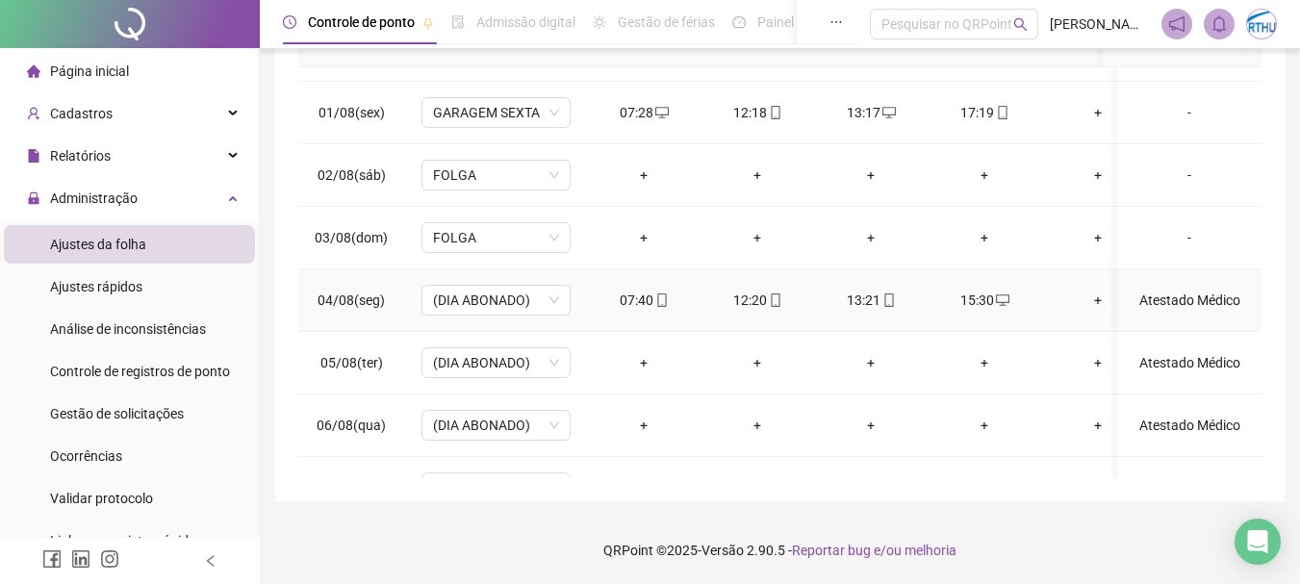
click at [1149, 309] on div "Atestado Médico" at bounding box center [1190, 300] width 114 height 21
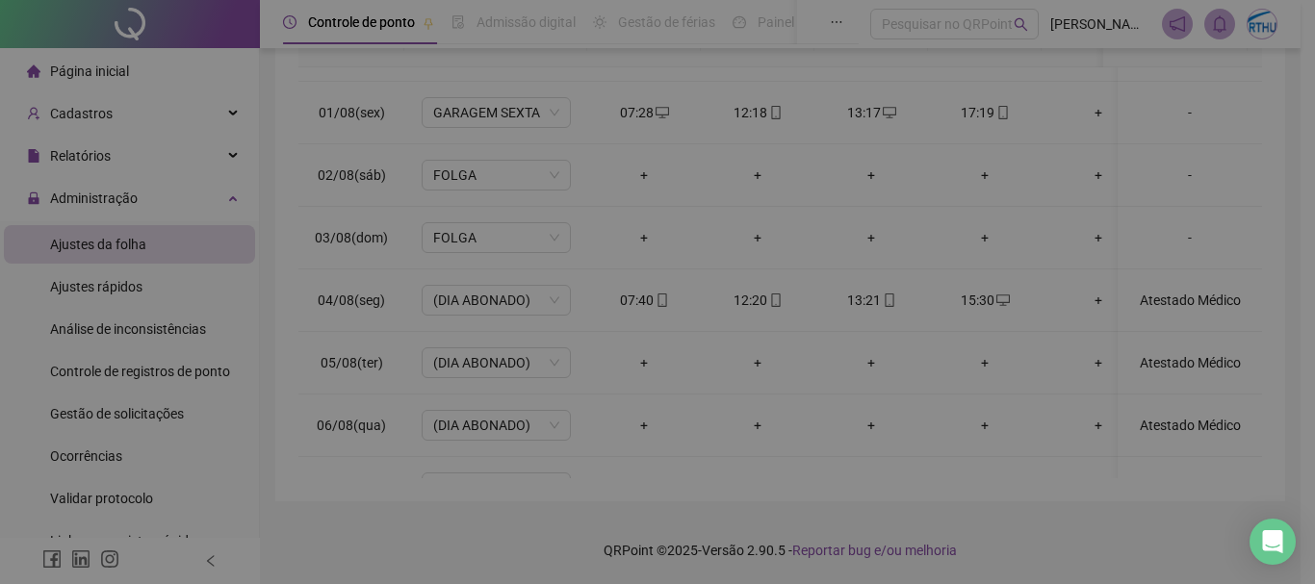
type textarea "**********"
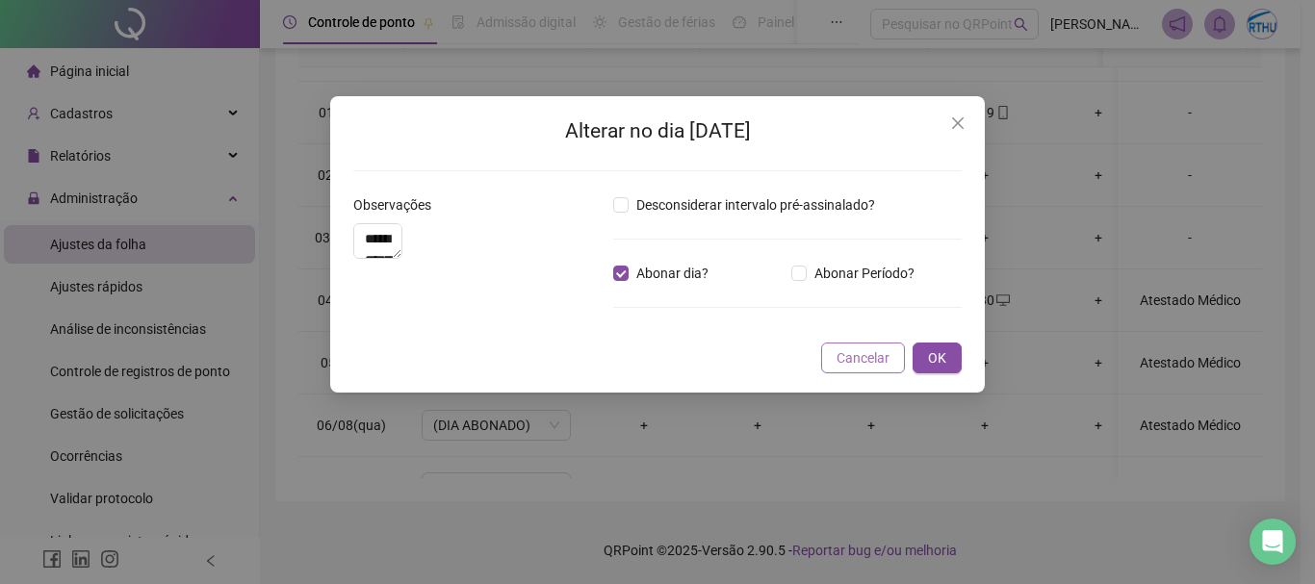
click at [875, 369] on span "Cancelar" at bounding box center [862, 357] width 53 height 21
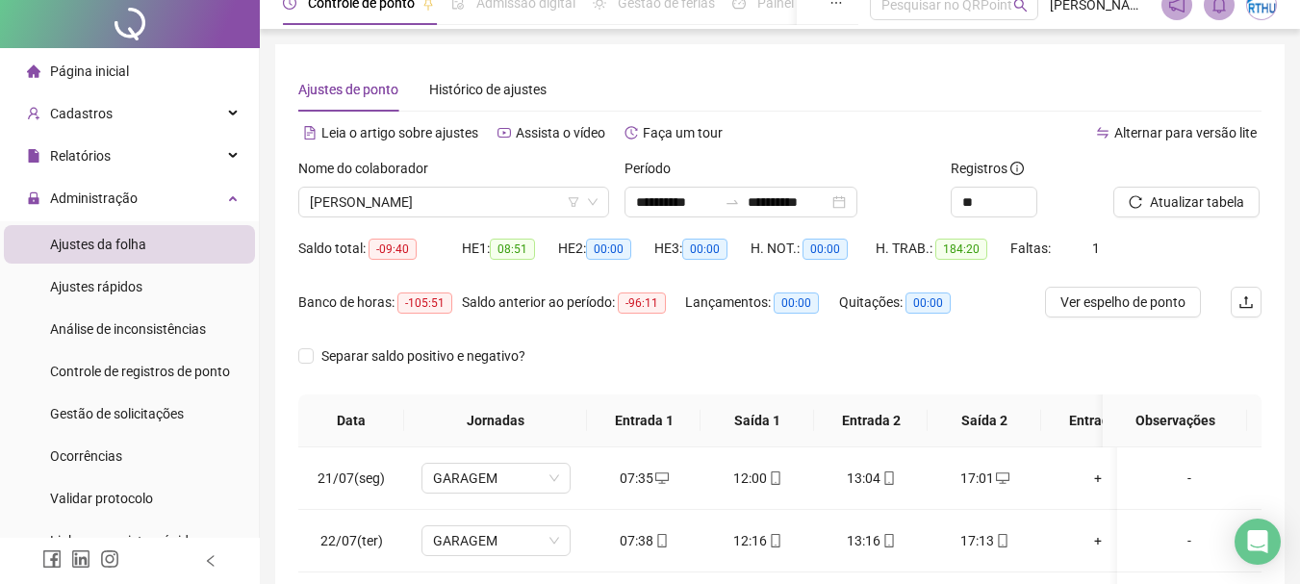
scroll to position [0, 0]
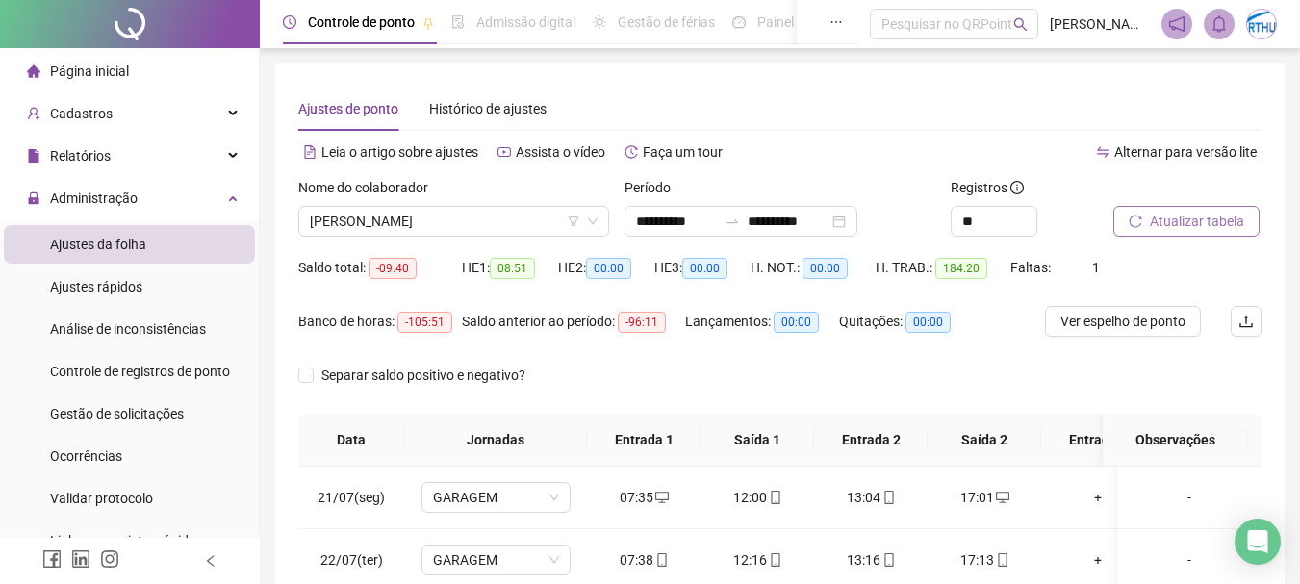
click at [1160, 228] on span "Atualizar tabela" at bounding box center [1197, 221] width 94 height 21
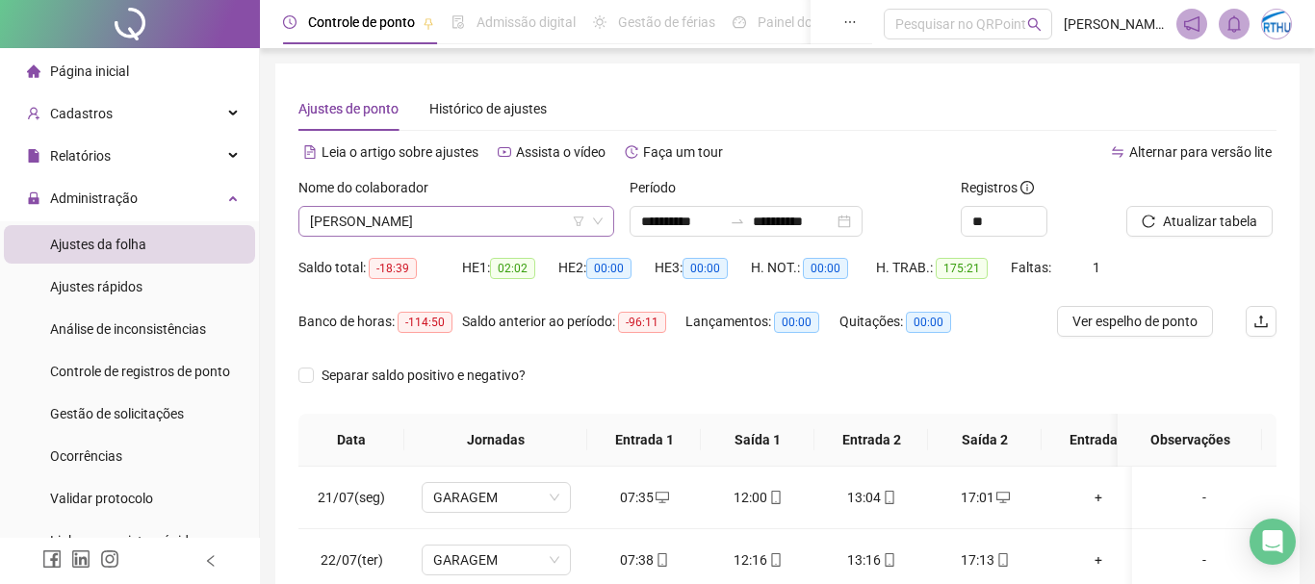
click at [517, 222] on span "[PERSON_NAME]" at bounding box center [456, 221] width 293 height 29
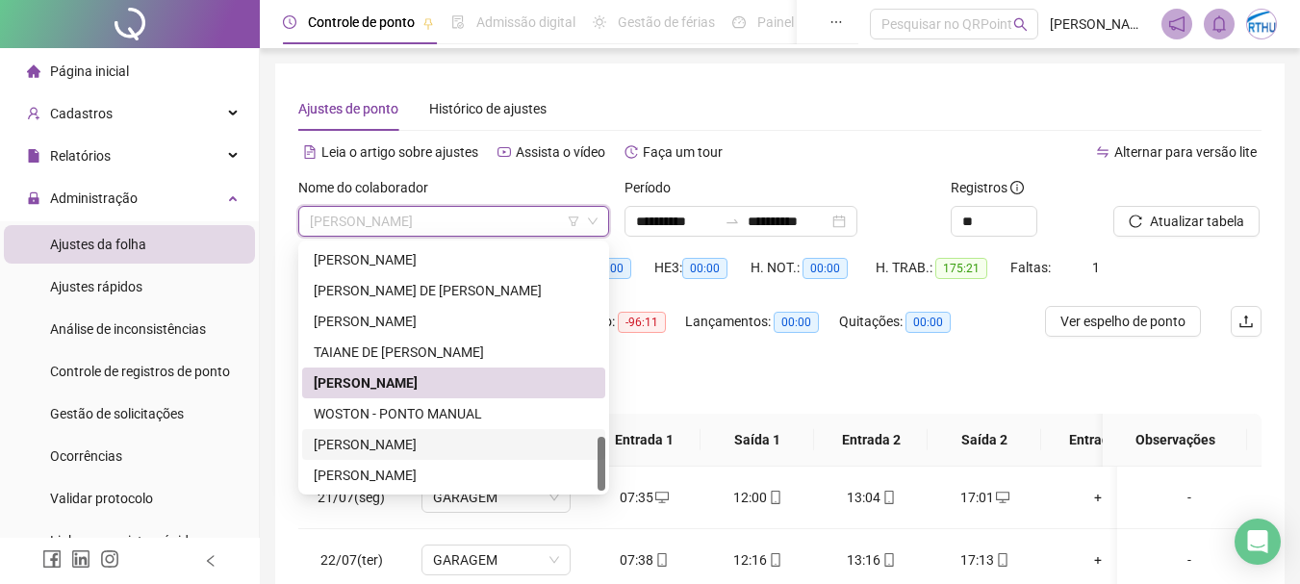
click at [428, 441] on div "[PERSON_NAME]" at bounding box center [454, 444] width 280 height 21
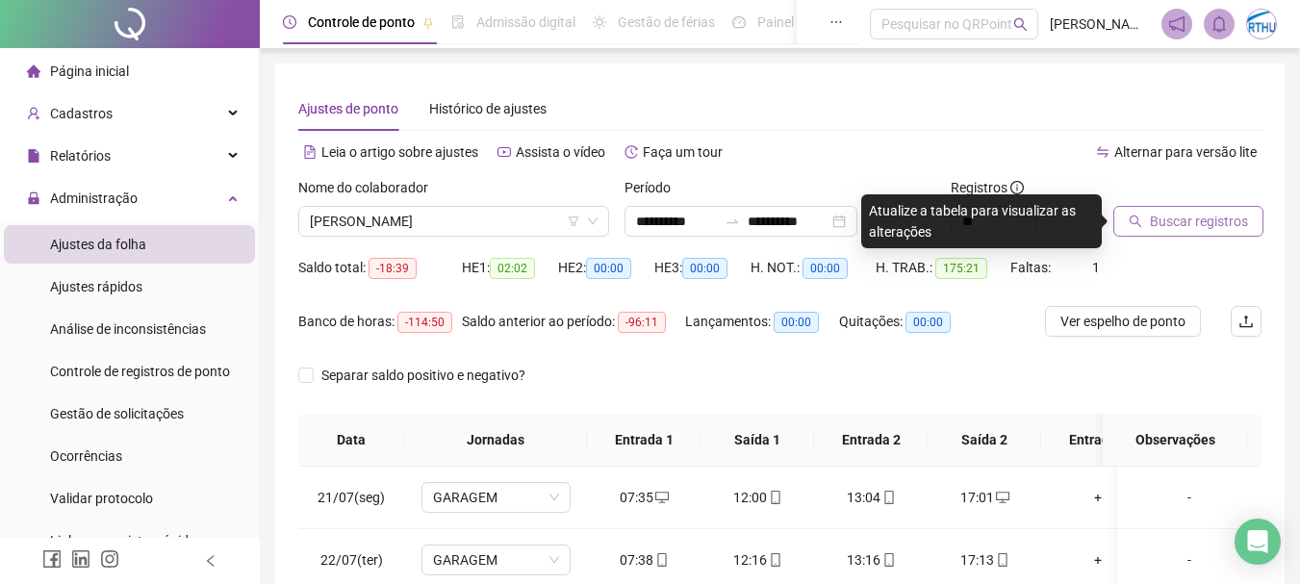
click at [1162, 219] on span "Buscar registros" at bounding box center [1199, 221] width 98 height 21
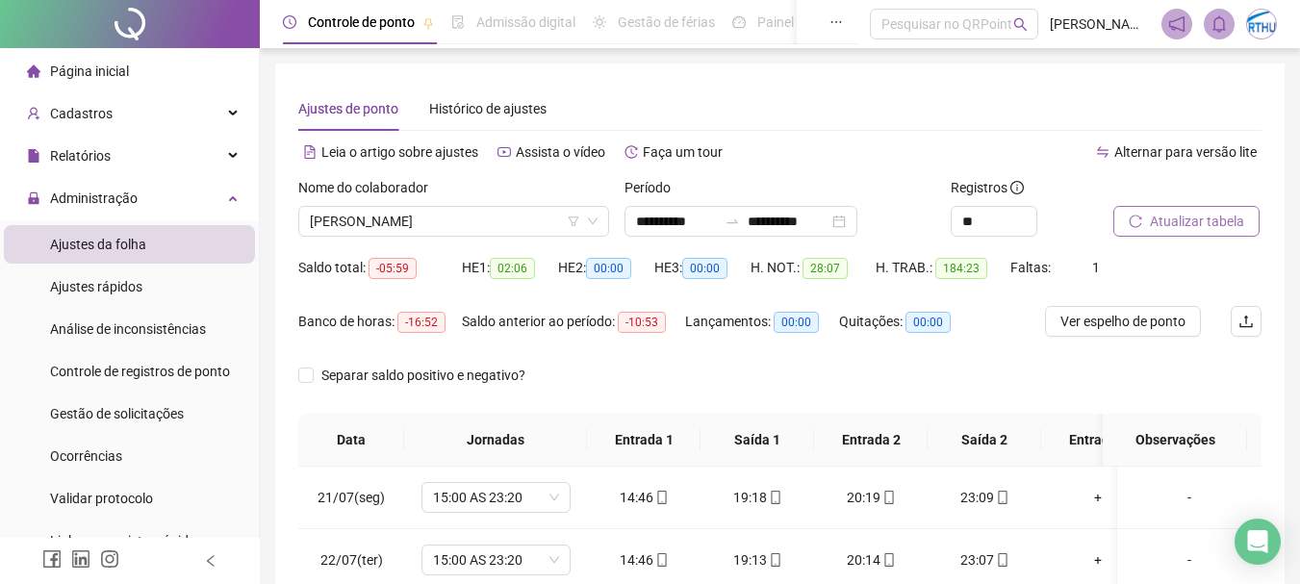
click at [1210, 226] on span "Atualizar tabela" at bounding box center [1197, 221] width 94 height 21
click at [445, 227] on span "[PERSON_NAME]" at bounding box center [454, 221] width 288 height 29
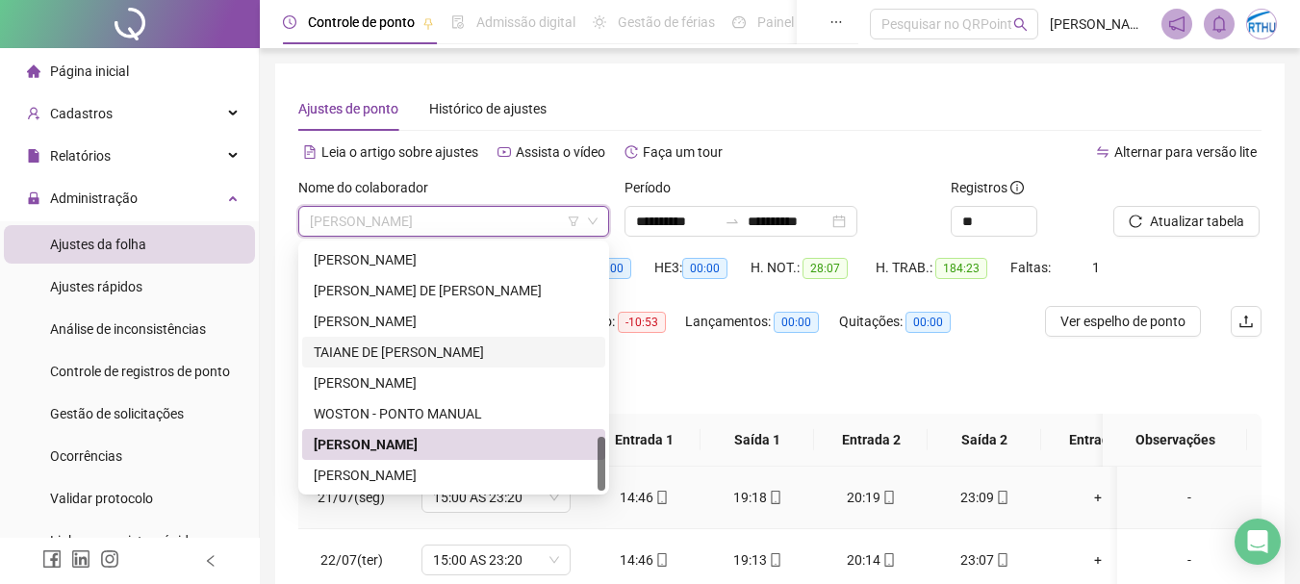
scroll to position [289, 0]
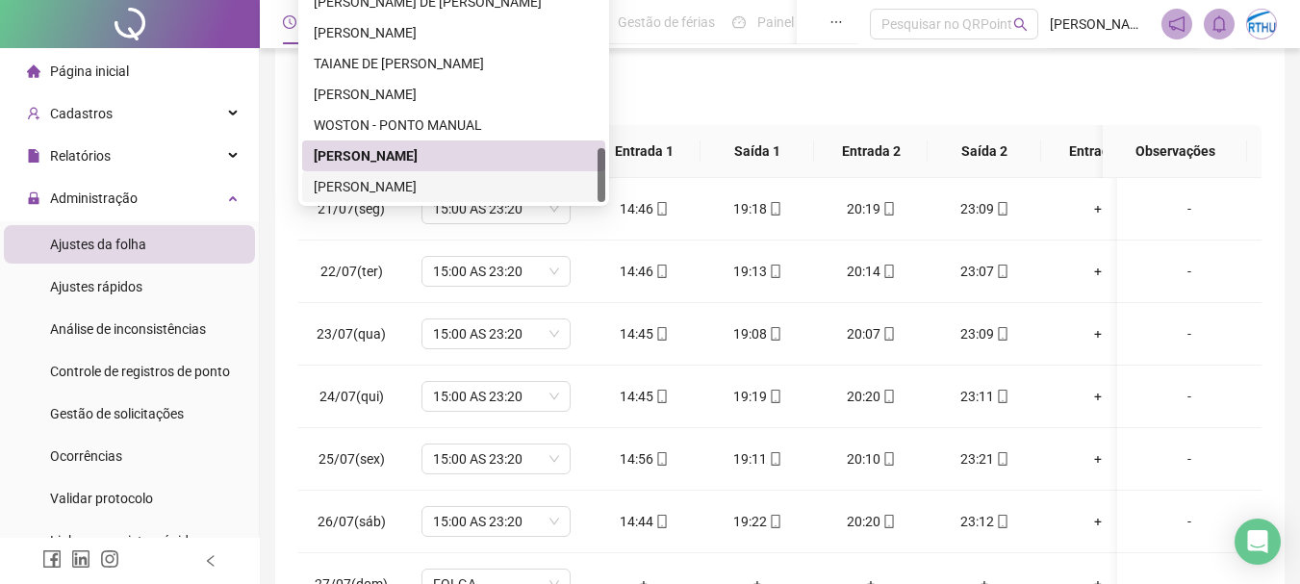
click at [411, 196] on div "[PERSON_NAME]" at bounding box center [454, 186] width 280 height 21
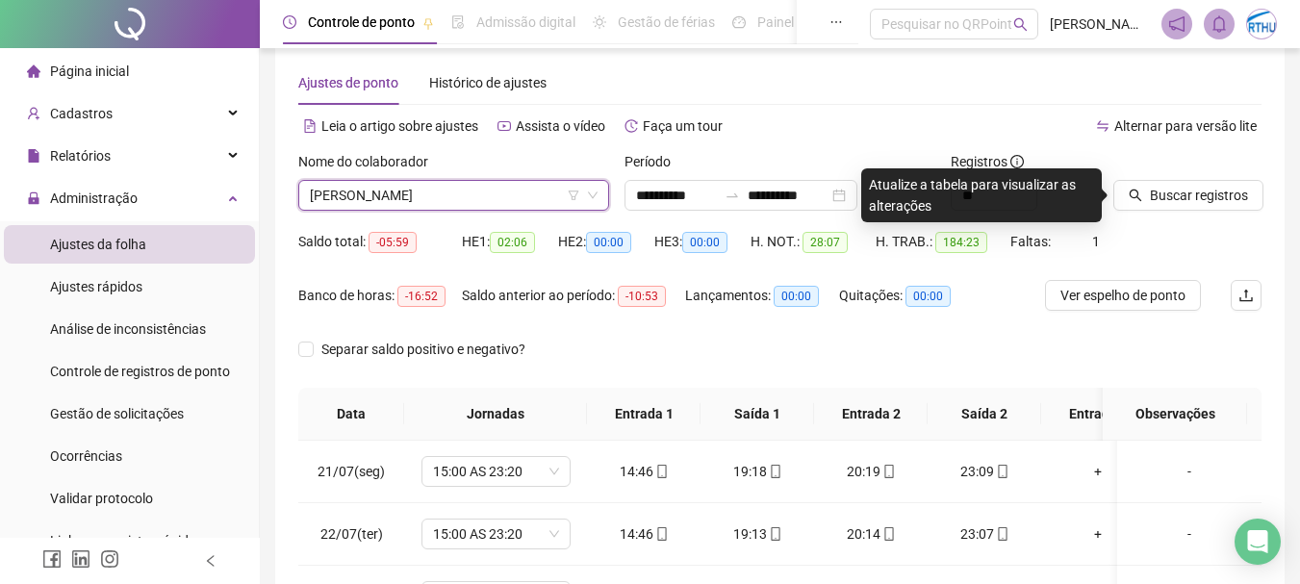
scroll to position [0, 0]
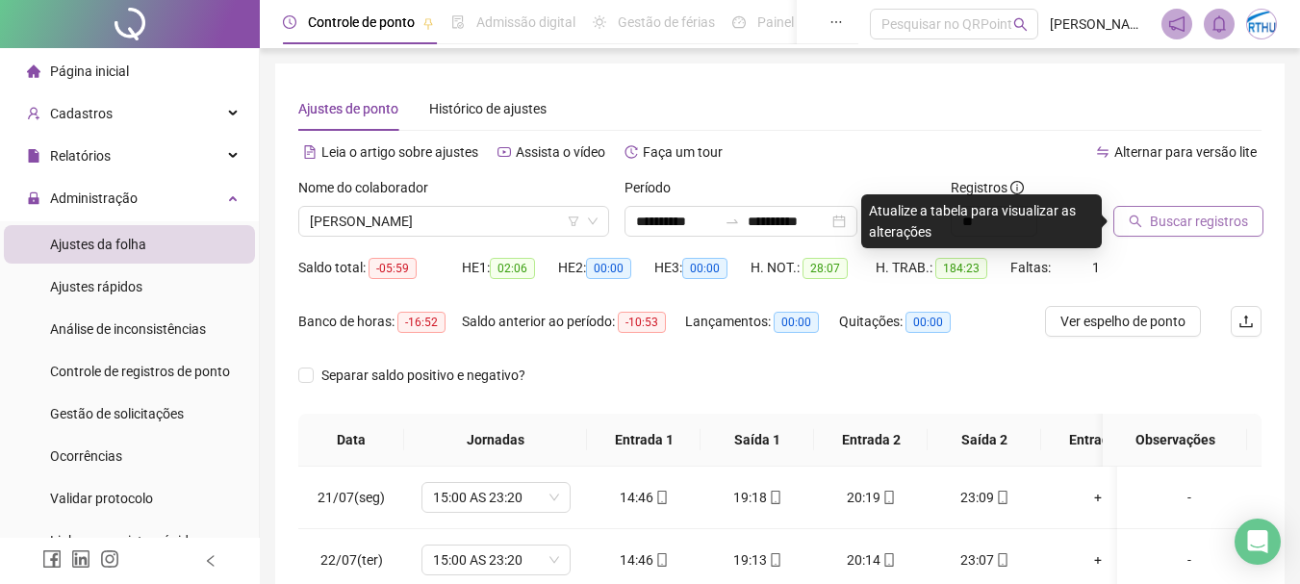
click at [1192, 221] on span "Buscar registros" at bounding box center [1199, 221] width 98 height 21
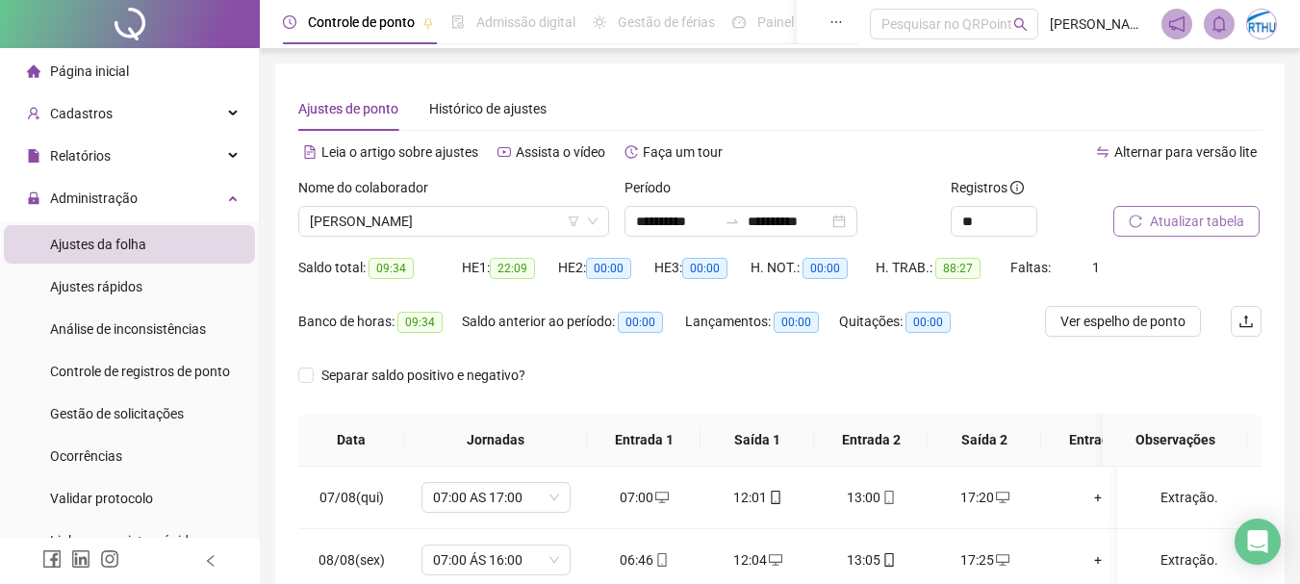
click at [126, 74] on span "Página inicial" at bounding box center [89, 71] width 79 height 15
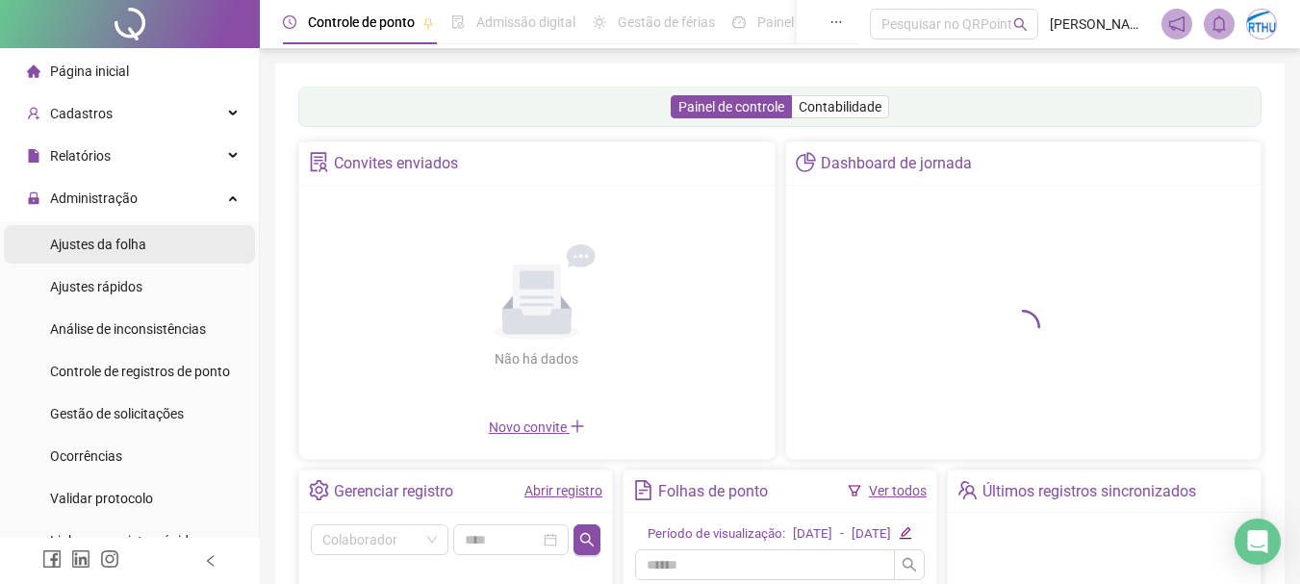
click at [159, 253] on li "Ajustes da folha" at bounding box center [129, 244] width 251 height 38
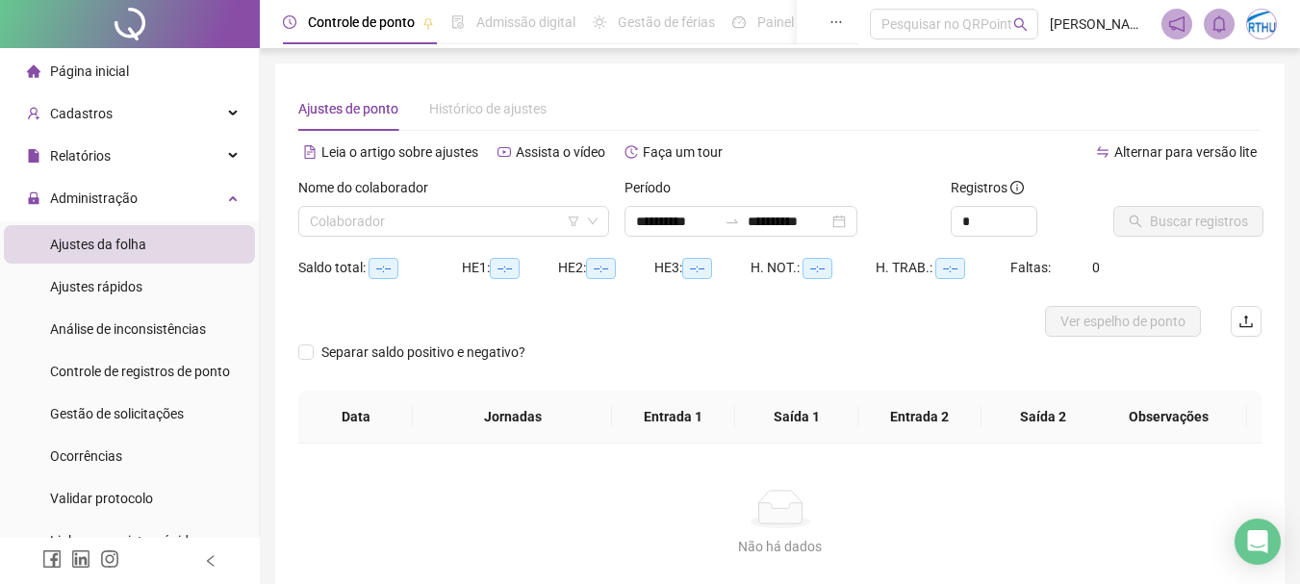
type input "**********"
click at [444, 215] on input "search" at bounding box center [445, 221] width 270 height 29
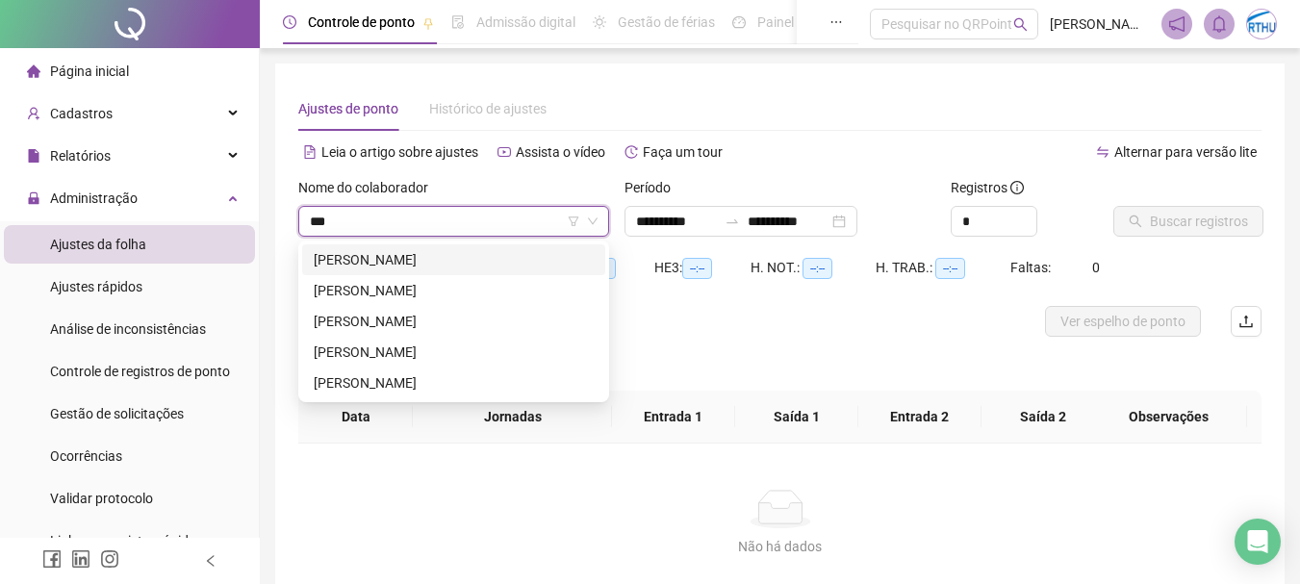
type input "**"
click at [443, 351] on div "[PERSON_NAME]" at bounding box center [454, 352] width 280 height 21
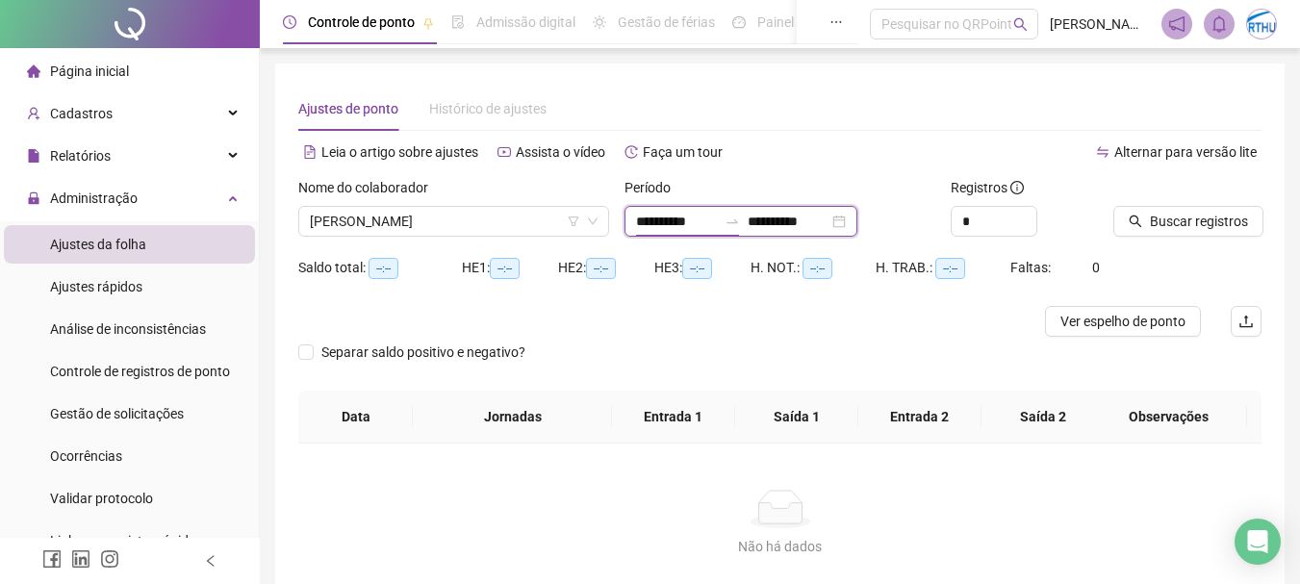
click at [670, 215] on input "**********" at bounding box center [676, 221] width 81 height 21
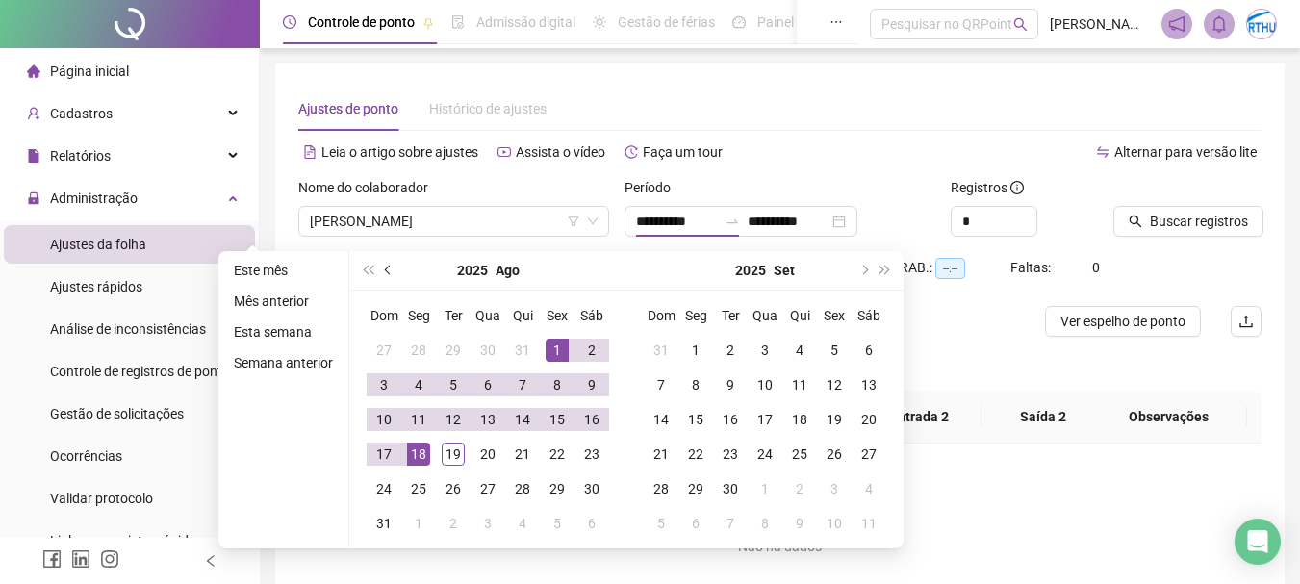
click at [392, 273] on button "prev-year" at bounding box center [388, 270] width 21 height 38
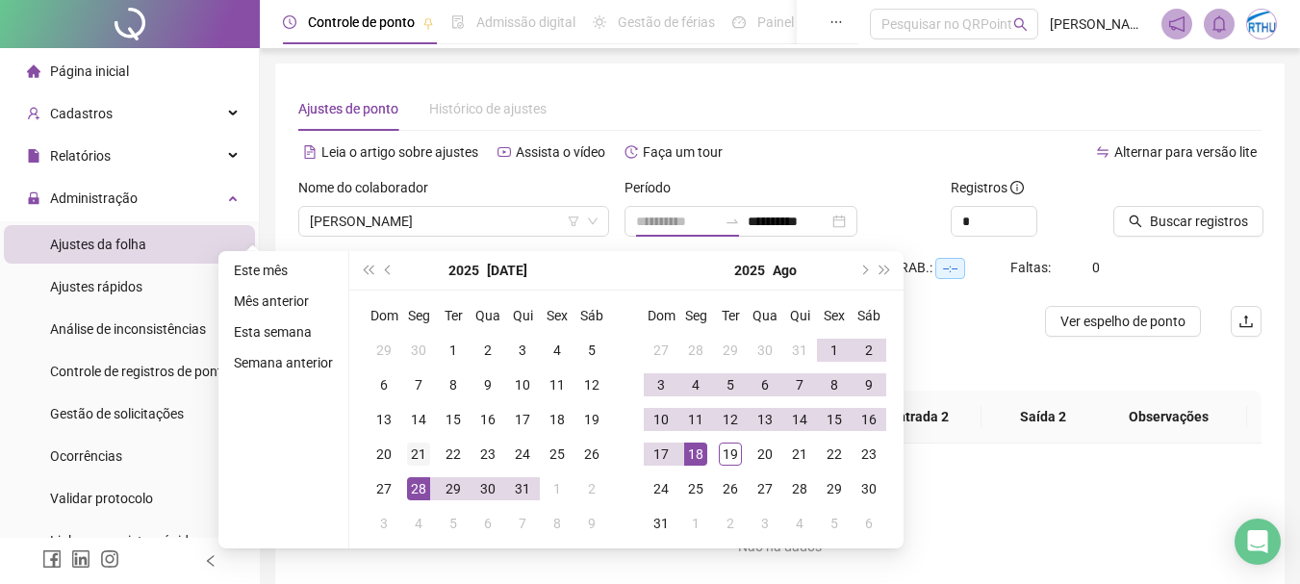
type input "**********"
drag, startPoint x: 428, startPoint y: 462, endPoint x: 632, endPoint y: 472, distance: 204.3
click at [432, 462] on td "21" at bounding box center [418, 454] width 35 height 35
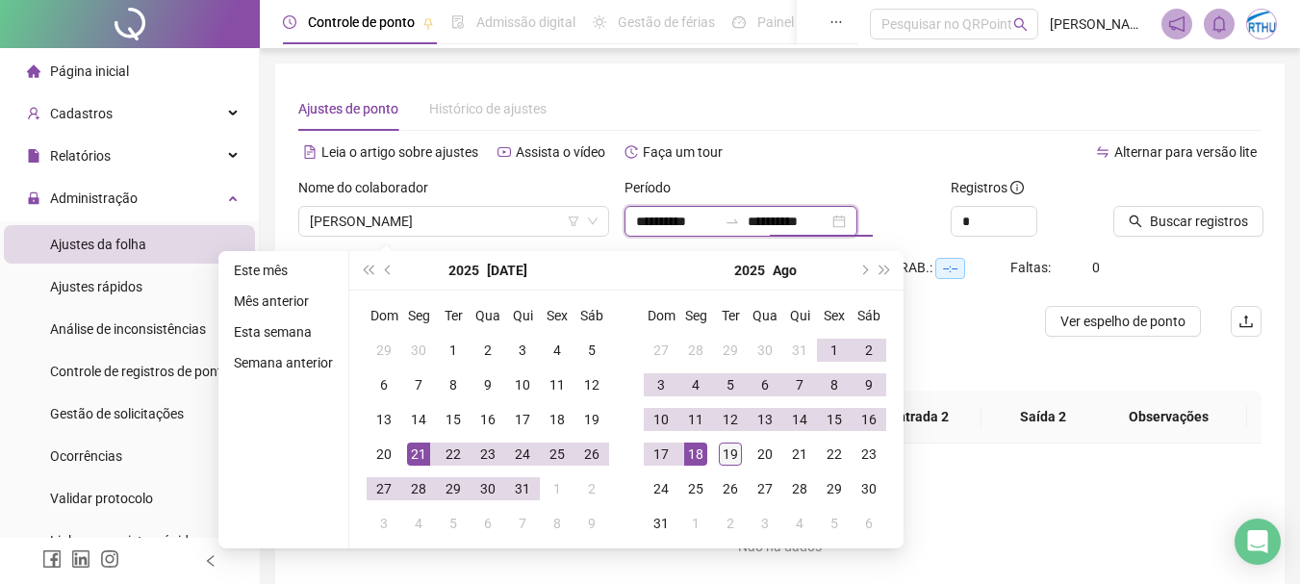
type input "**********"
drag, startPoint x: 732, startPoint y: 458, endPoint x: 864, endPoint y: 387, distance: 149.8
click at [733, 458] on div "19" at bounding box center [730, 454] width 23 height 23
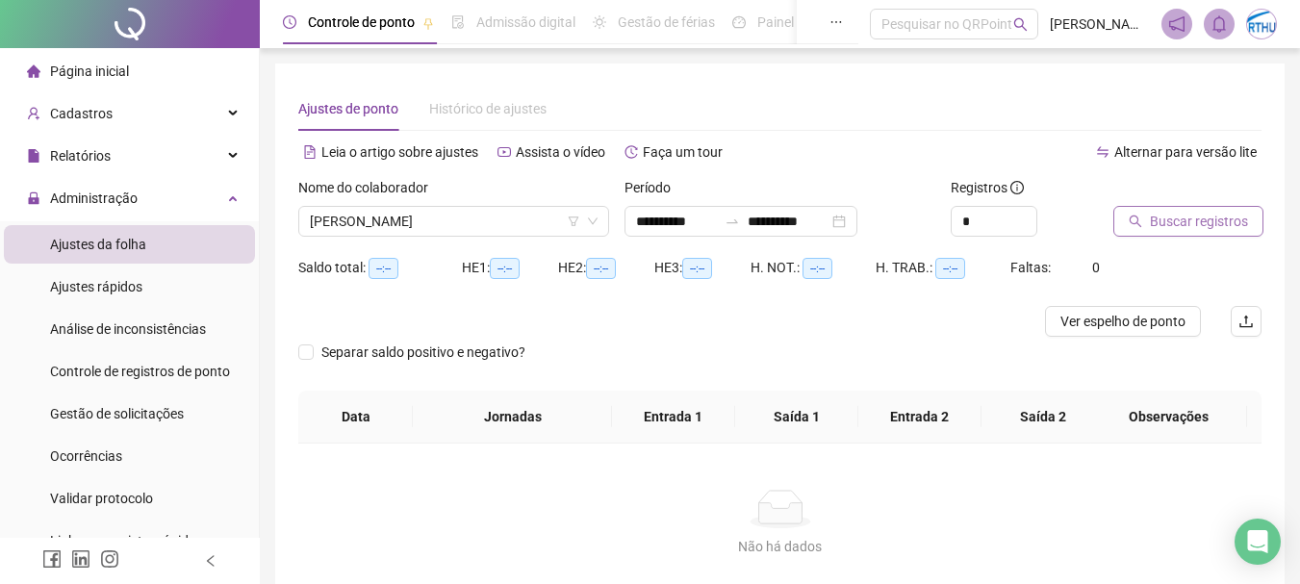
click at [1128, 221] on button "Buscar registros" at bounding box center [1188, 221] width 150 height 31
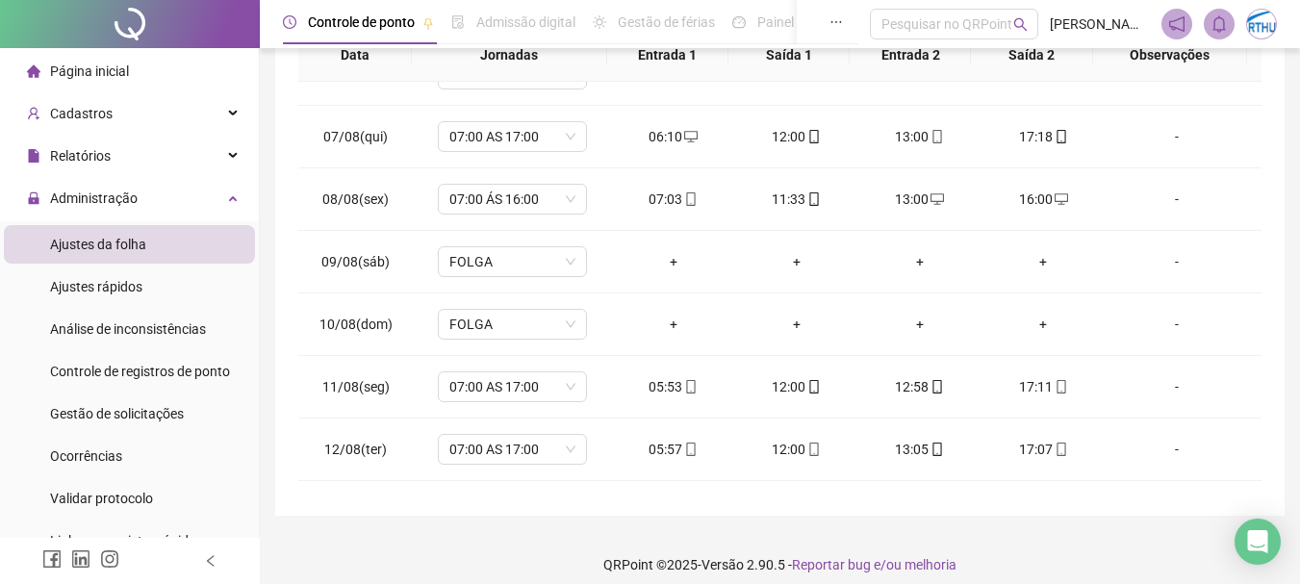
scroll to position [1059, 0]
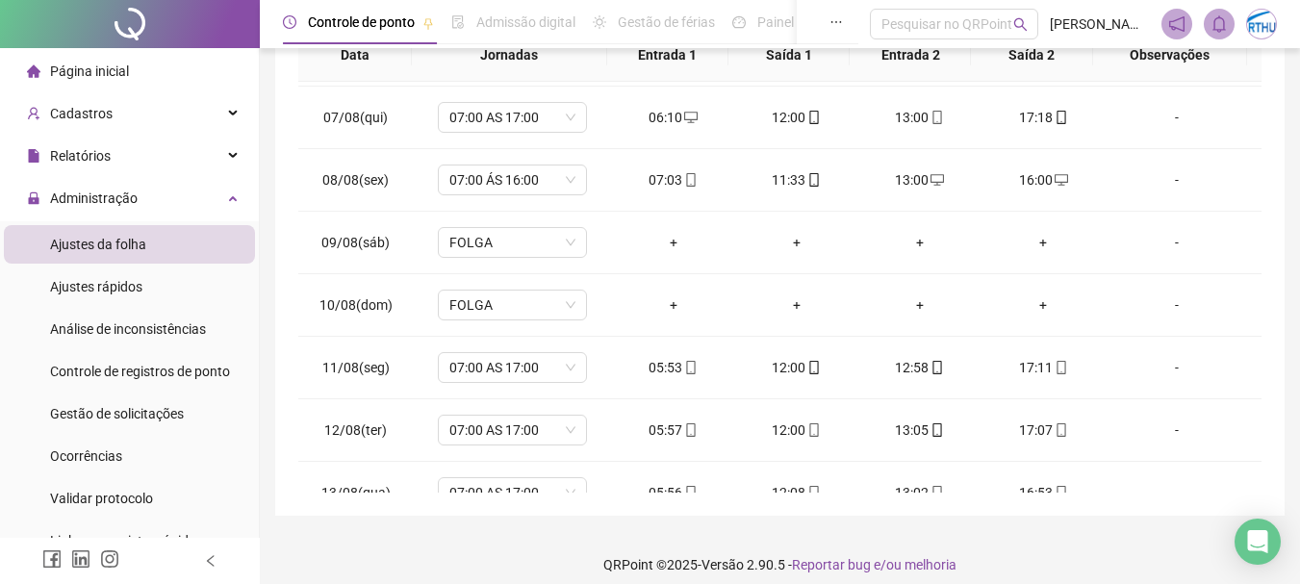
click at [115, 74] on span "Página inicial" at bounding box center [89, 71] width 79 height 15
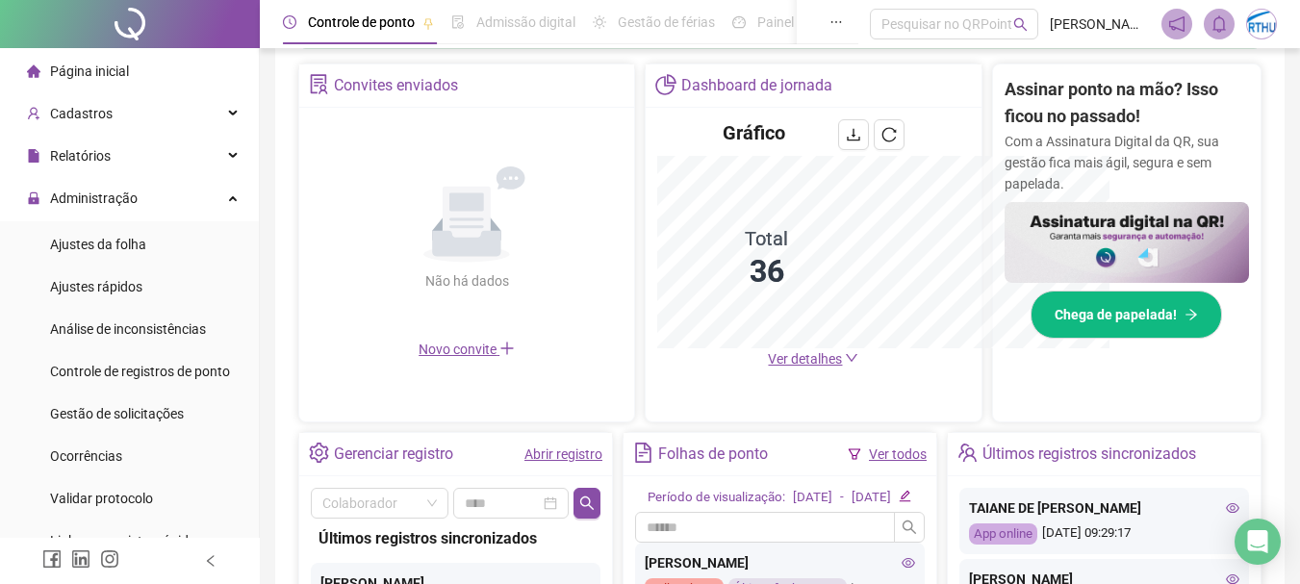
scroll to position [385, 0]
